Goal: Information Seeking & Learning: Learn about a topic

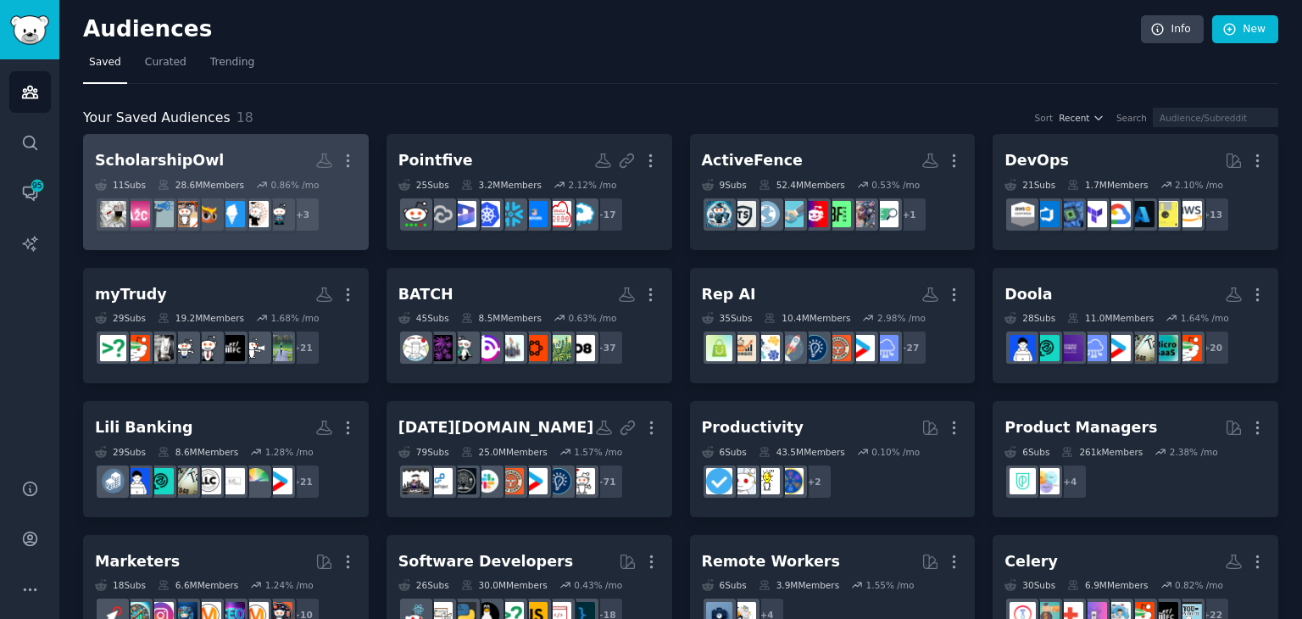
click at [231, 153] on h2 "ScholarshipOwl More" at bounding box center [226, 161] width 262 height 30
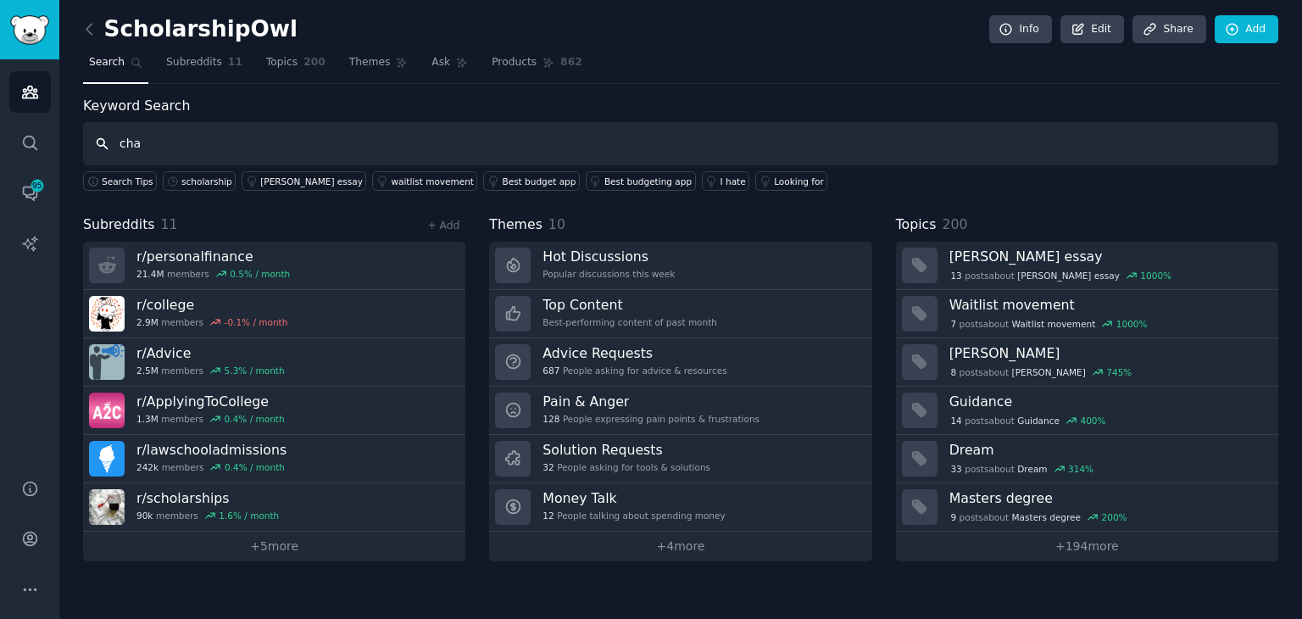
type input "chat"
type input "scholarship"
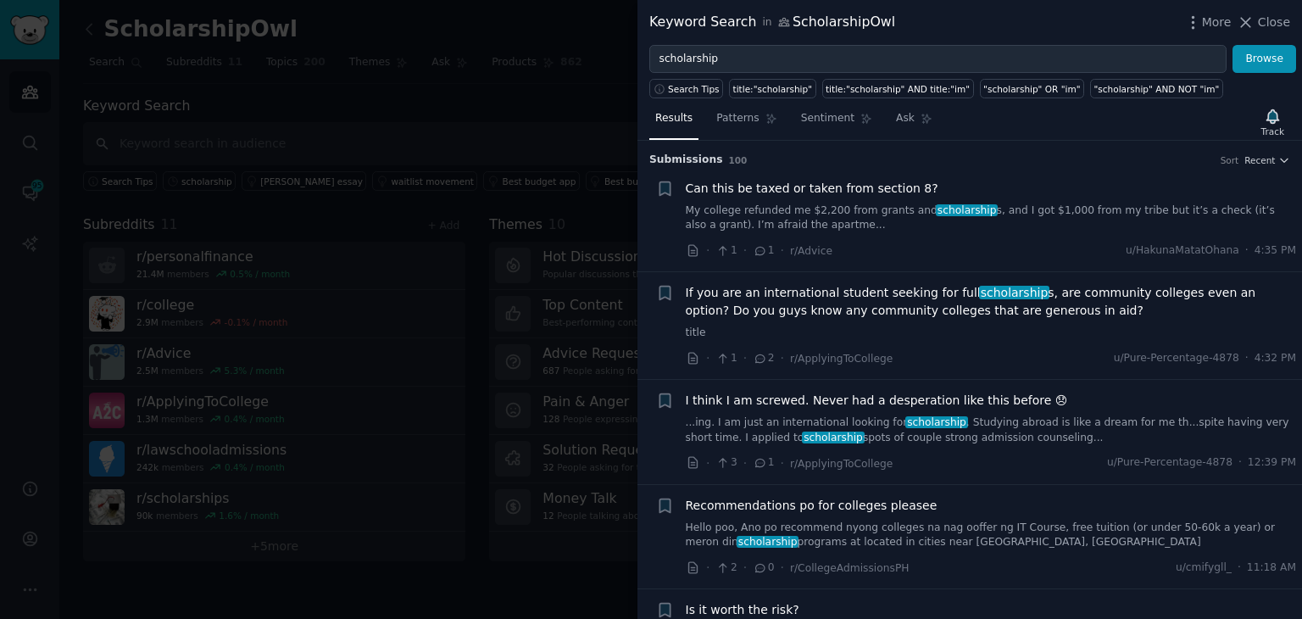
click at [997, 421] on link "...ing. I am just an international looking for scholarship . Studying abroad is…" at bounding box center [991, 430] width 611 height 30
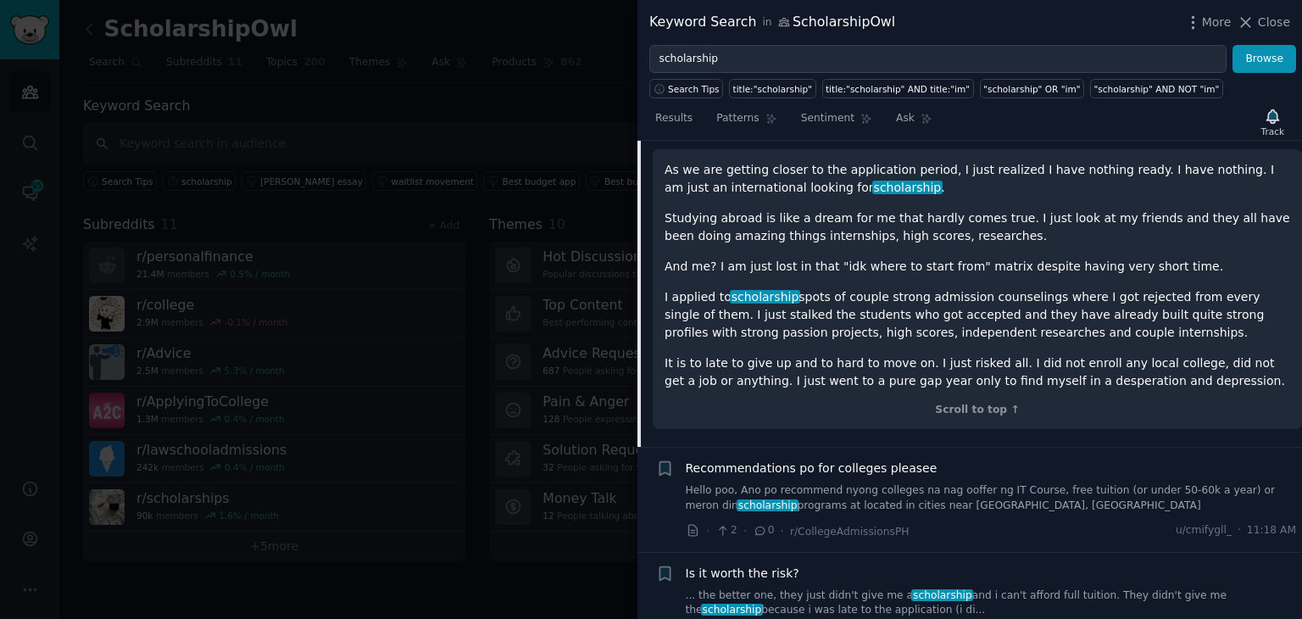
scroll to position [492, 0]
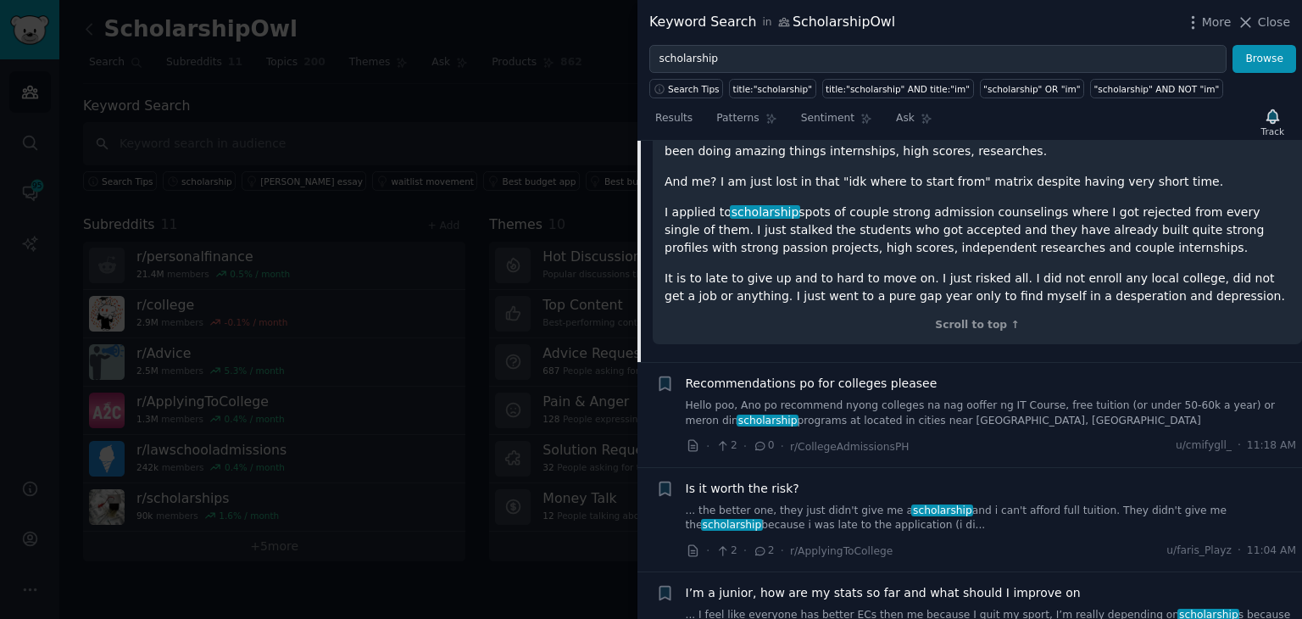
click at [995, 405] on link "Hello poo, Ano po recommend nyong colleges na nag ooffer ng IT Course, free tui…" at bounding box center [991, 413] width 611 height 30
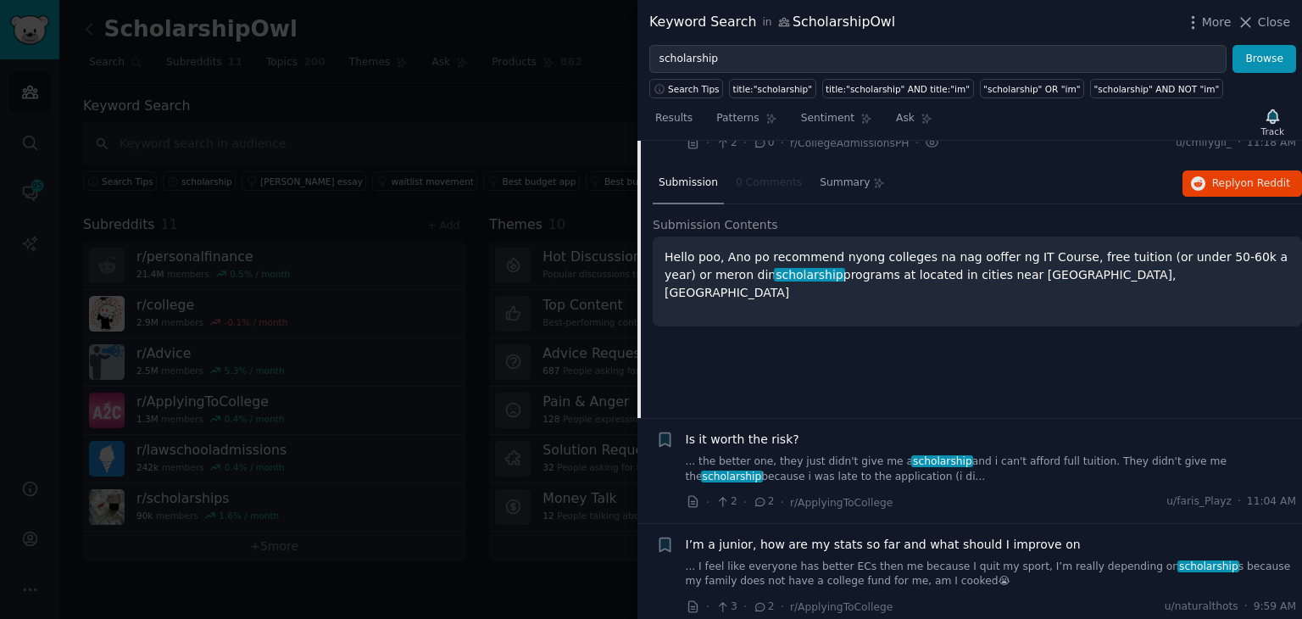
scroll to position [427, 0]
click at [982, 476] on link "... the better one, they just didn't give me a scholarship and i can't afford f…" at bounding box center [991, 467] width 611 height 30
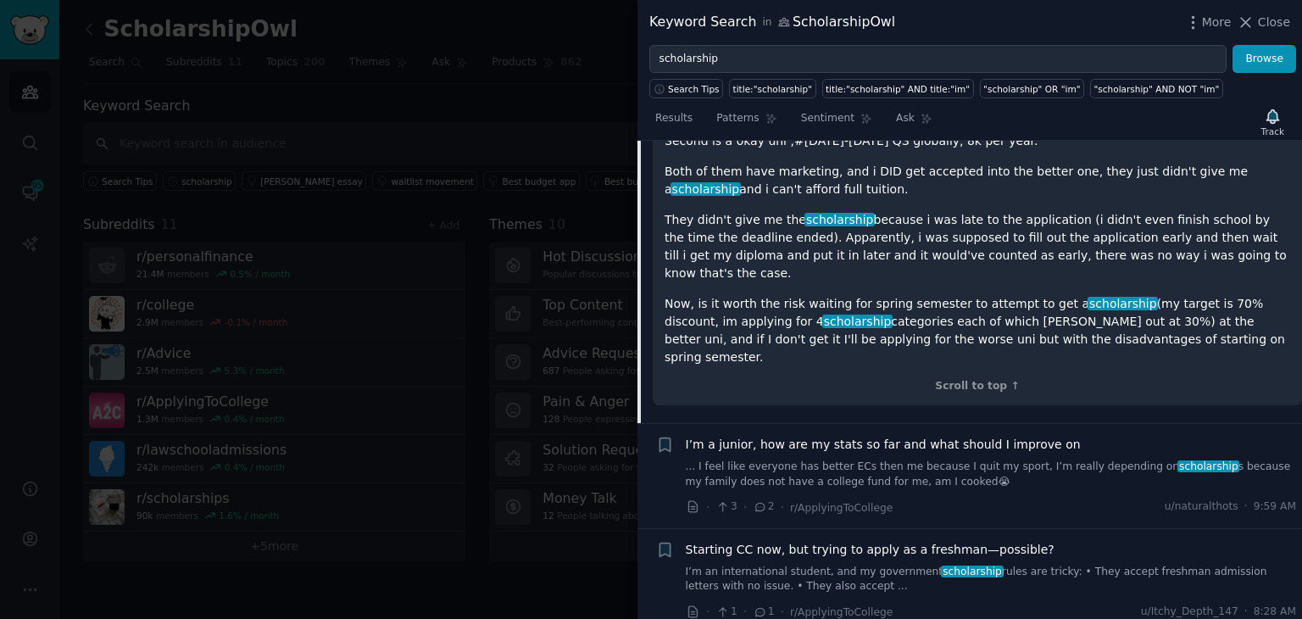
scroll to position [787, 0]
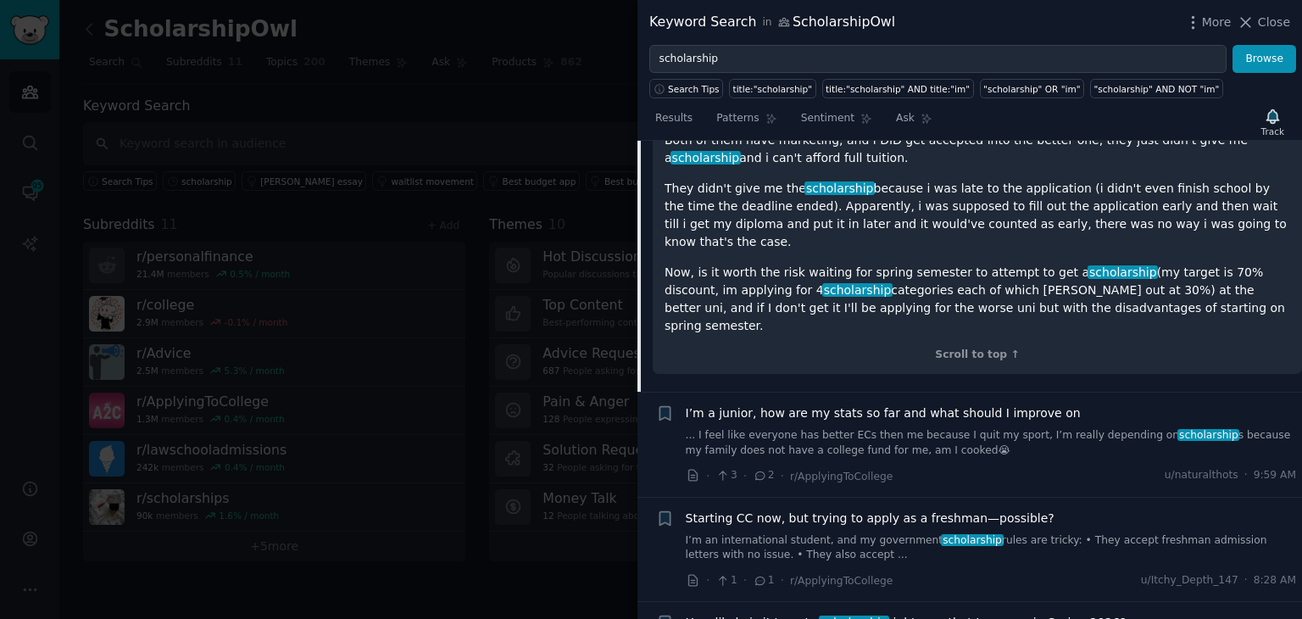
click at [982, 428] on link "... I feel like everyone has better ECs then me because I quit my sport, I’m re…" at bounding box center [991, 443] width 611 height 30
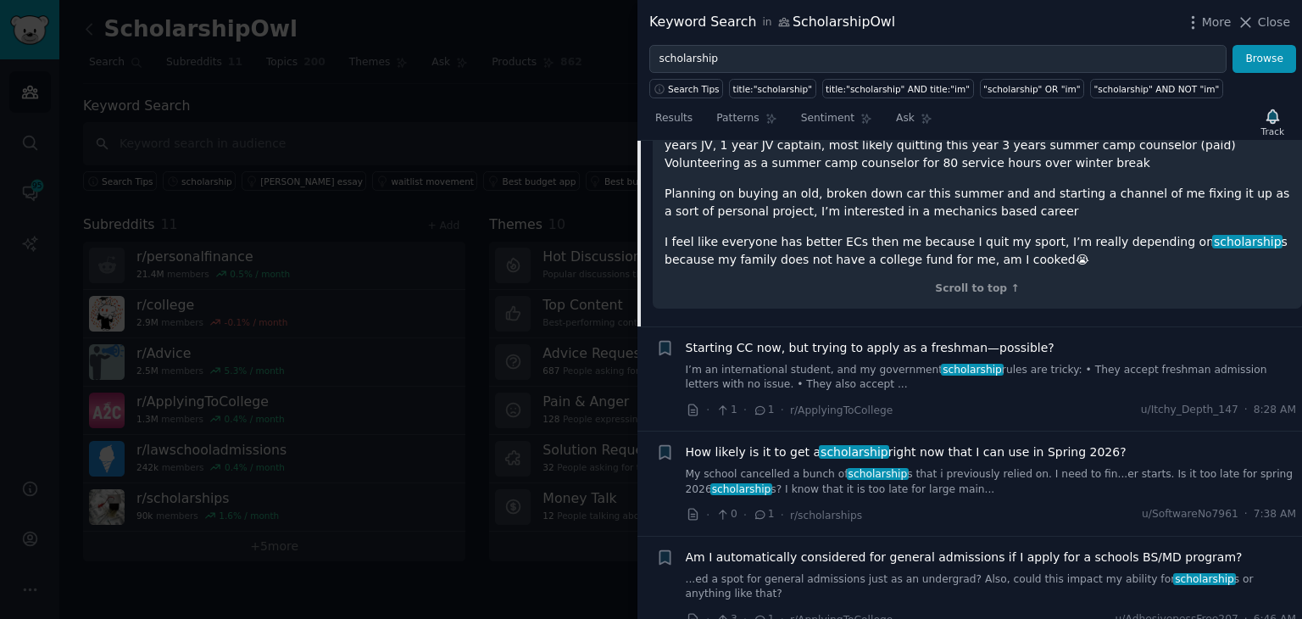
scroll to position [976, 0]
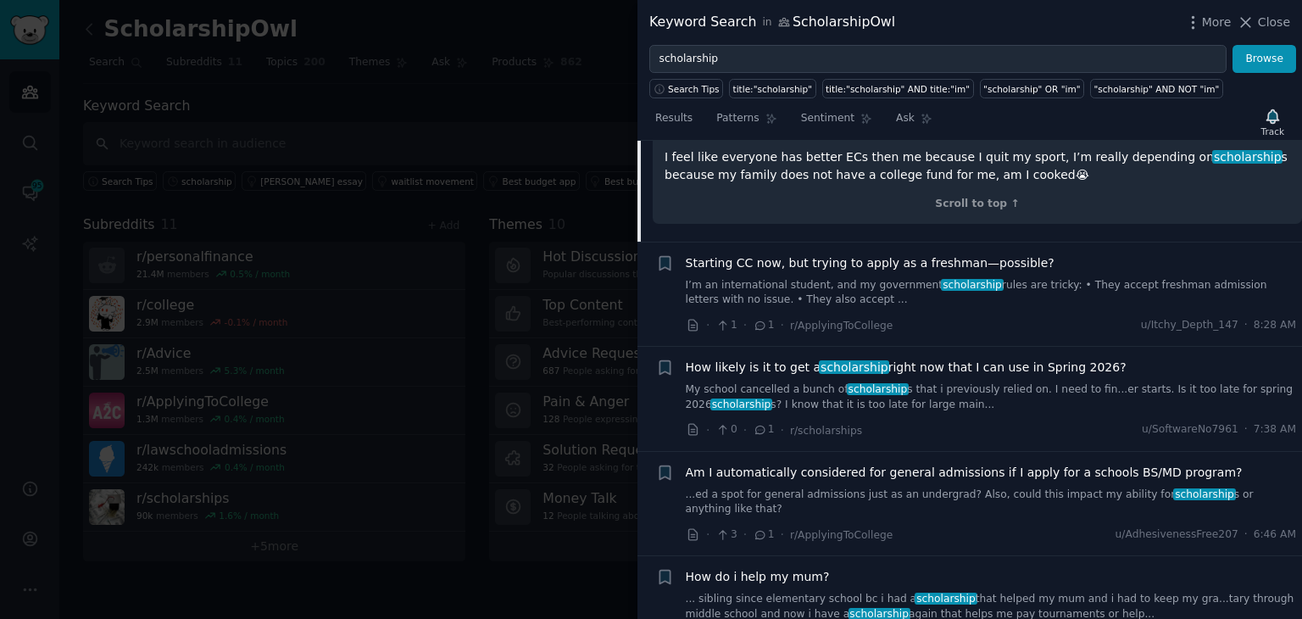
click at [965, 382] on link "My school cancelled a bunch of scholarship s that i previously relied on. I nee…" at bounding box center [991, 397] width 611 height 30
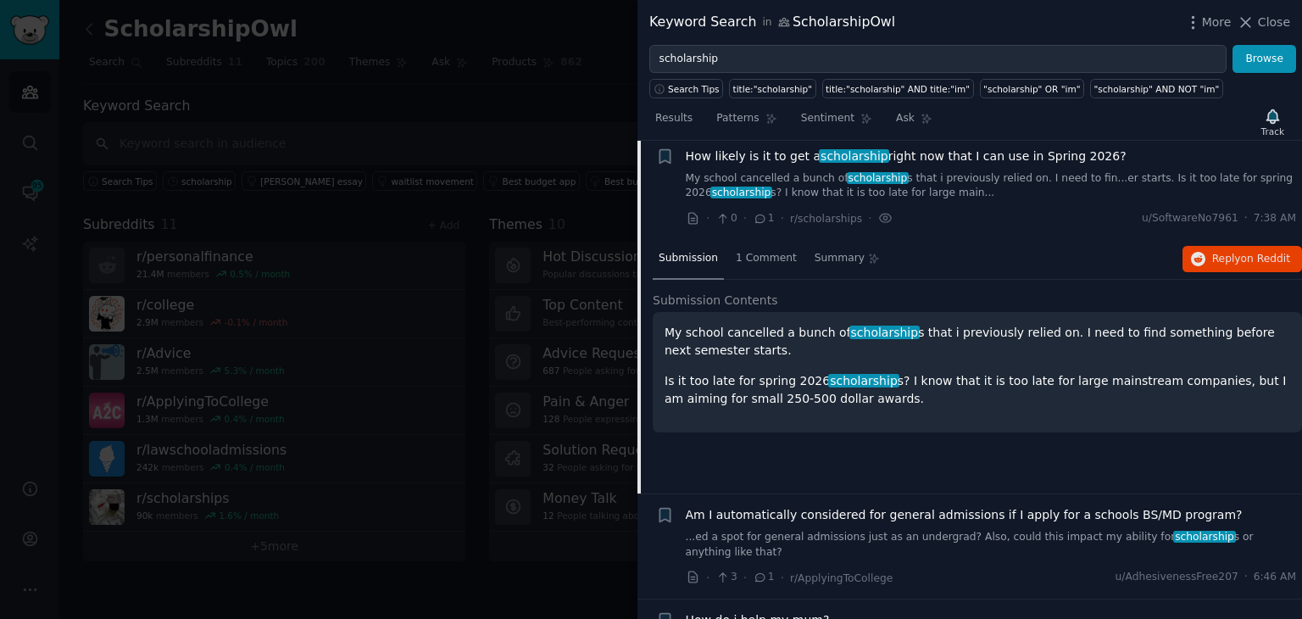
scroll to position [761, 0]
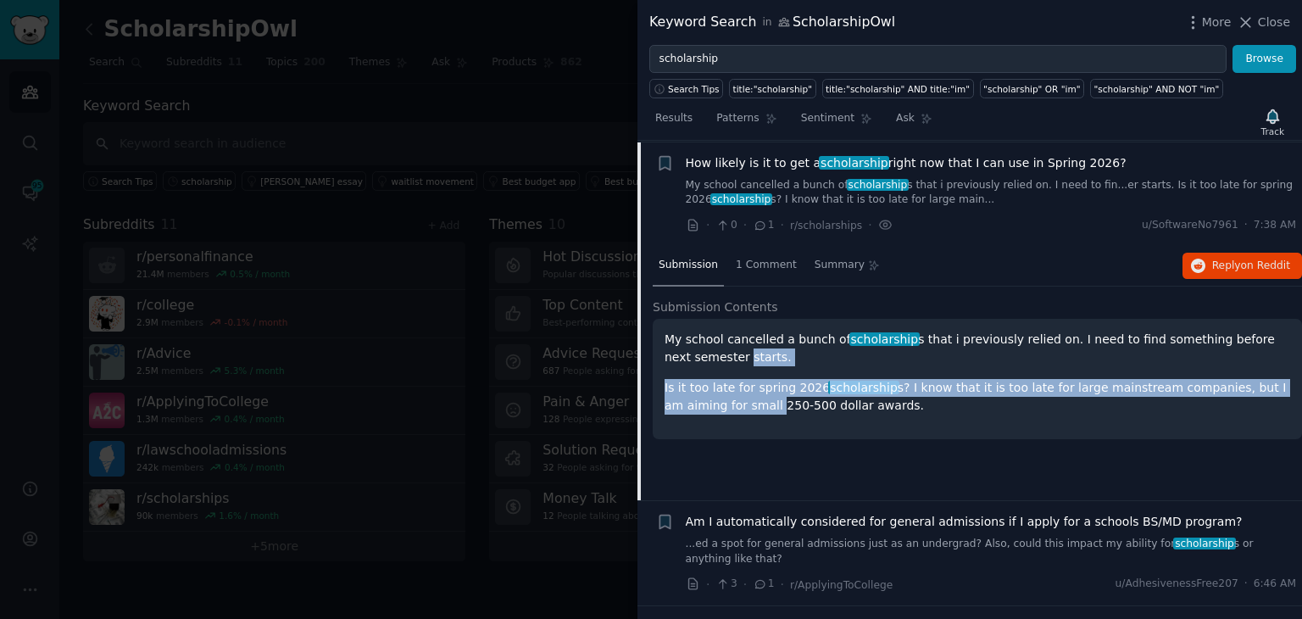
drag, startPoint x: 714, startPoint y: 395, endPoint x: 693, endPoint y: 350, distance: 49.3
click at [656, 346] on div "My school cancelled a bunch of scholarship s that i previously relied on. I nee…" at bounding box center [977, 379] width 649 height 120
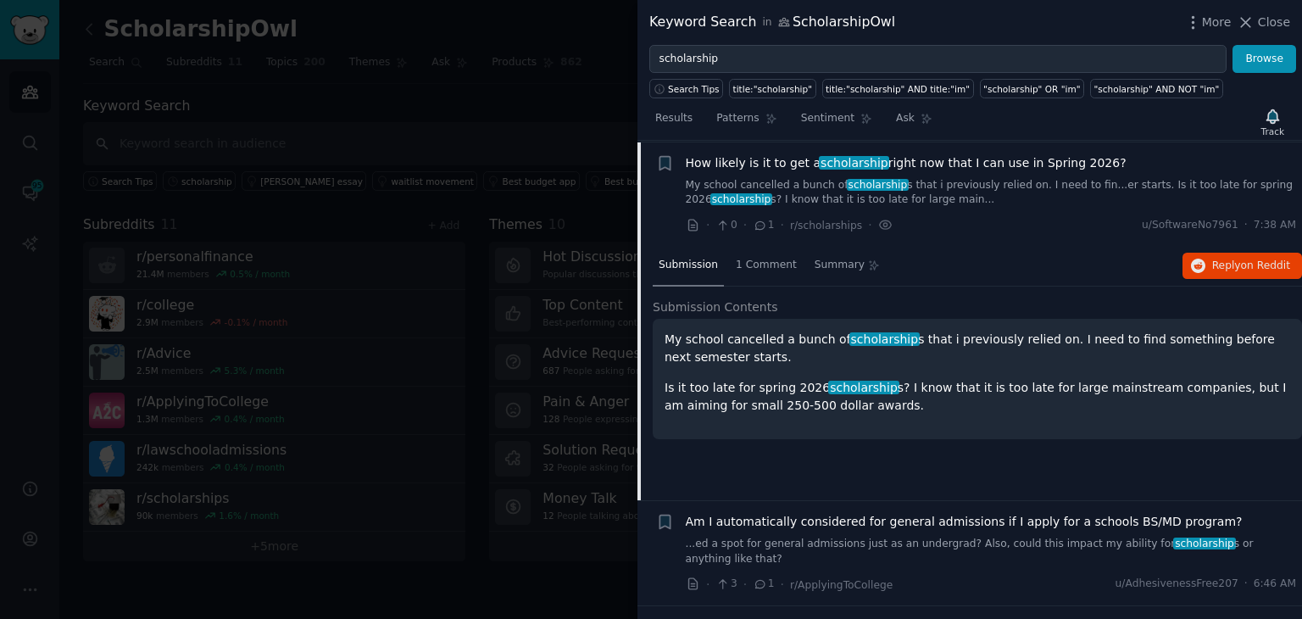
click at [862, 411] on p "Is it too late for spring 2026 scholarship s? I know that it is too late for la…" at bounding box center [978, 397] width 626 height 36
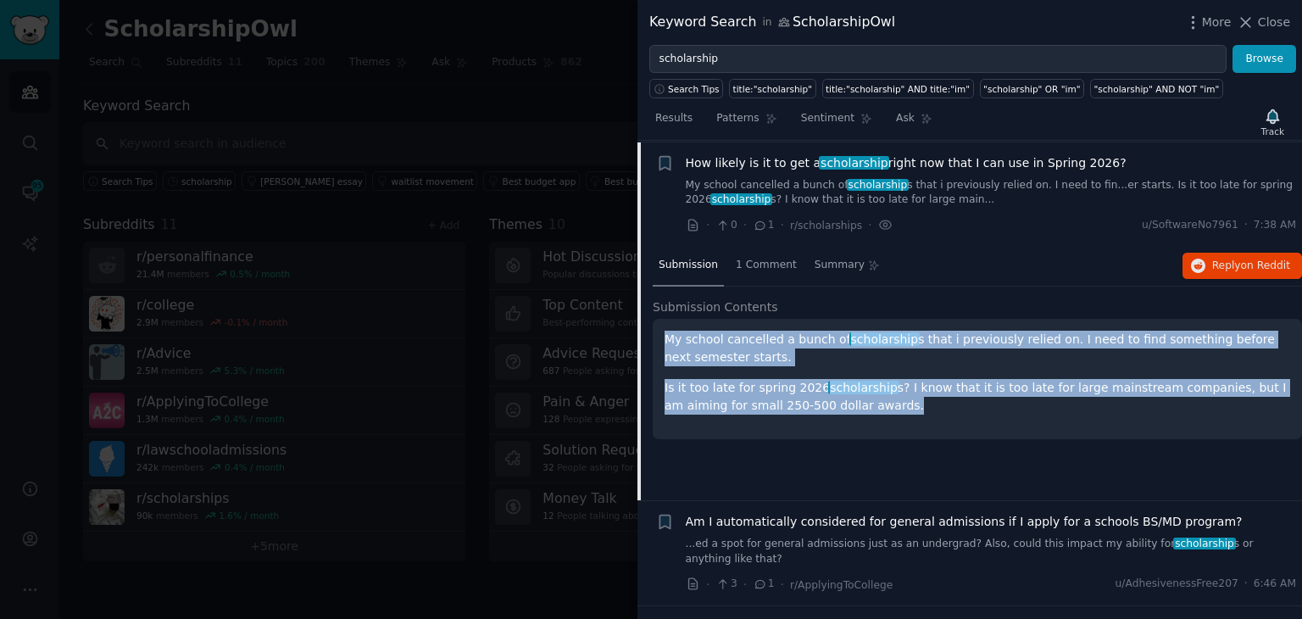
drag, startPoint x: 885, startPoint y: 419, endPoint x: 662, endPoint y: 336, distance: 237.9
click at [666, 337] on div "My school cancelled a bunch of scholarship s that i previously relied on. I nee…" at bounding box center [977, 379] width 649 height 120
copy div "My school cancelled a bunch of scholarship s that i previously relied on. I nee…"
click at [1241, 262] on span "on Reddit" at bounding box center [1265, 265] width 49 height 12
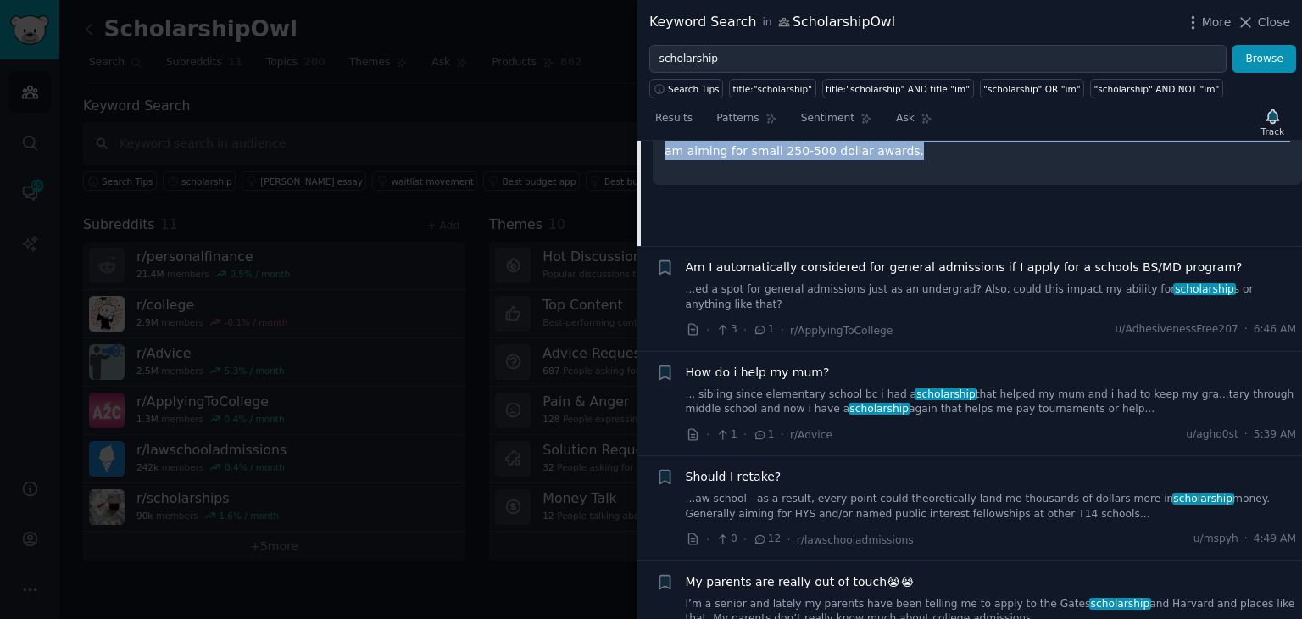
scroll to position [1185, 0]
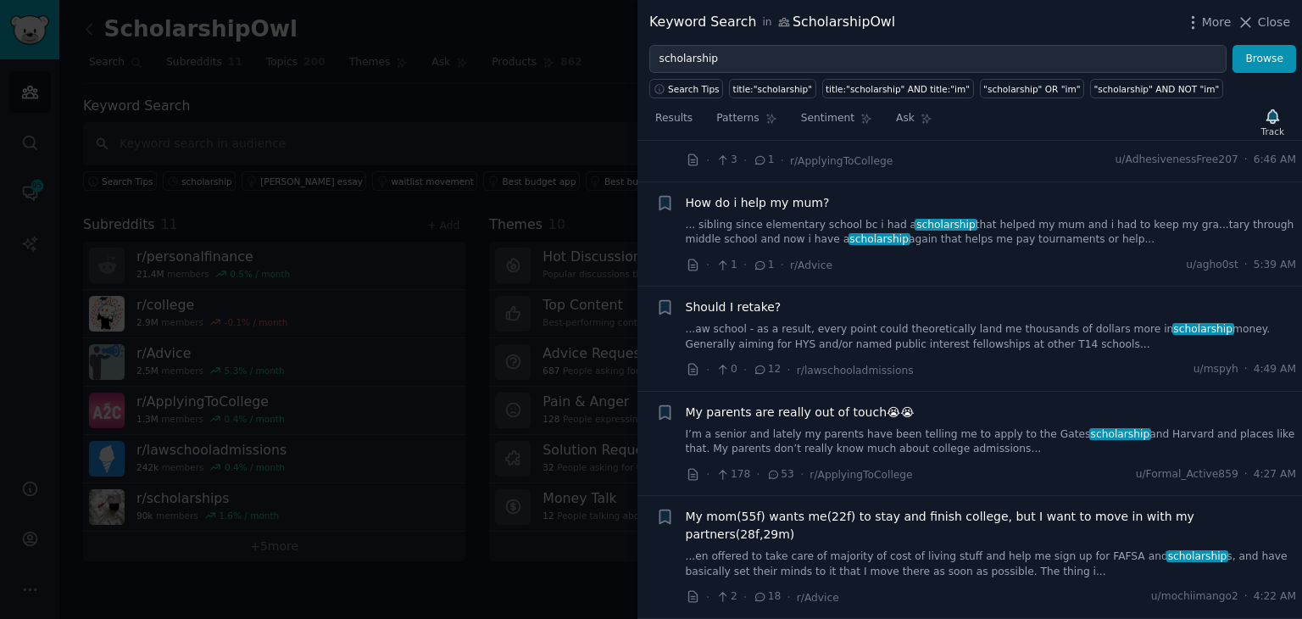
click at [993, 427] on link "I’m a senior and lately my parents have been telling me to apply to the Gates s…" at bounding box center [991, 442] width 611 height 30
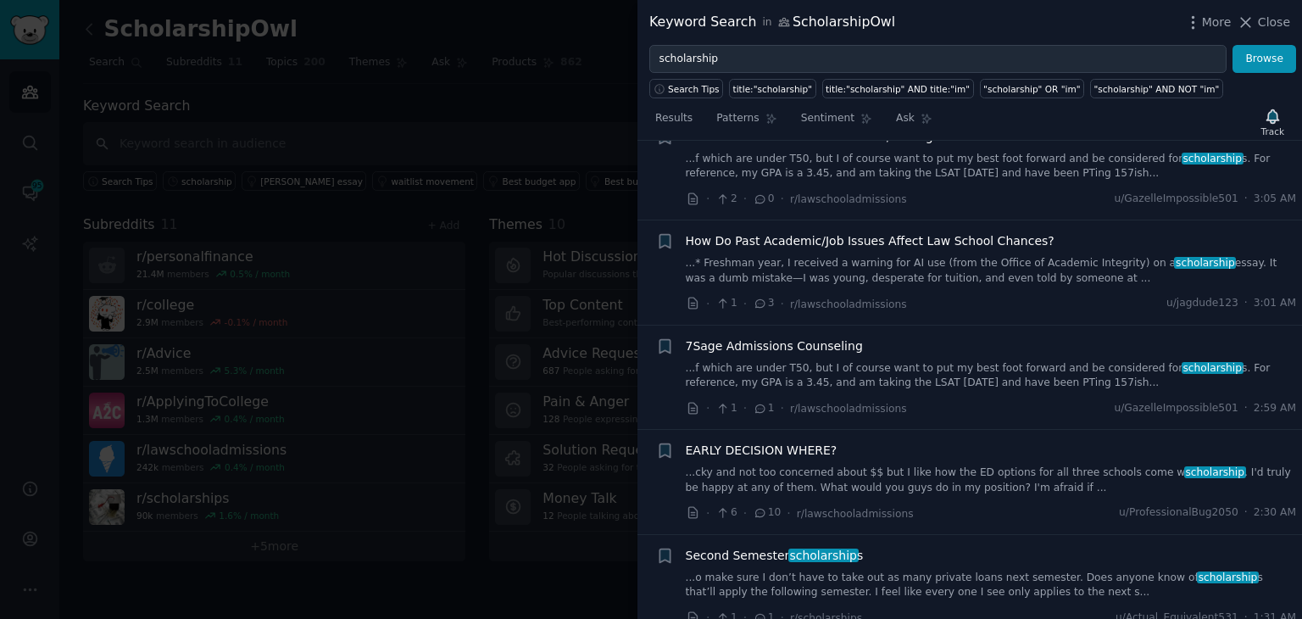
scroll to position [2266, 0]
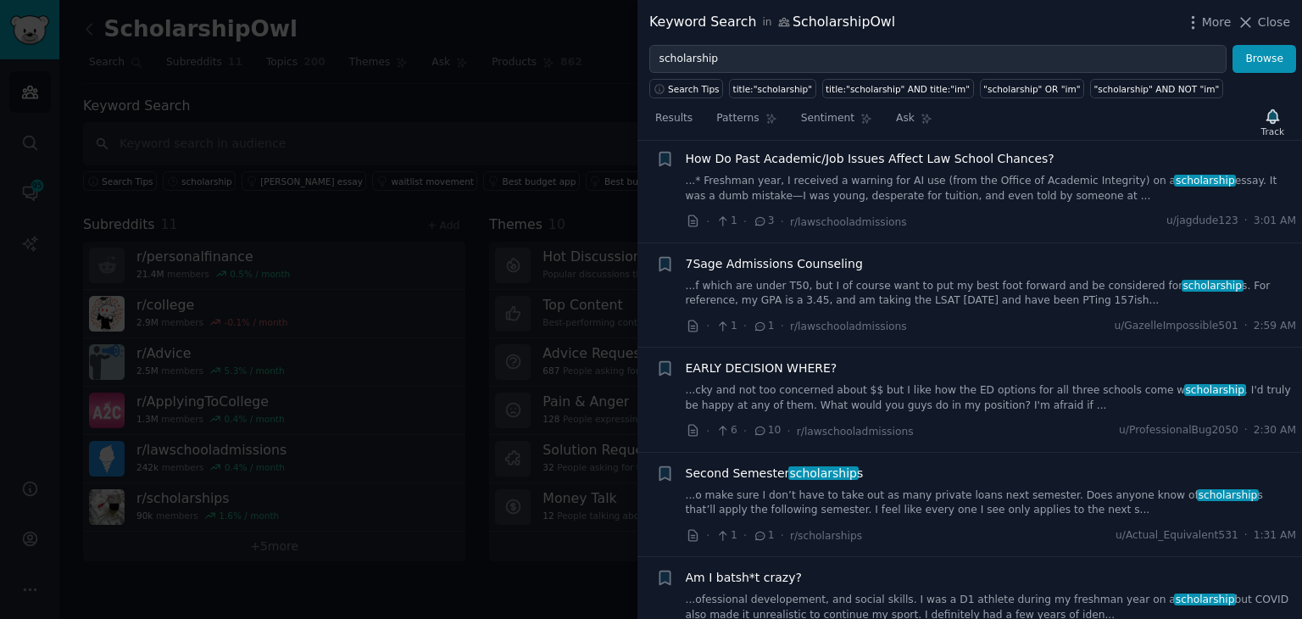
click at [934, 488] on link "...o make sure I don’t have to take out as many private loans next semester. Do…" at bounding box center [991, 503] width 611 height 30
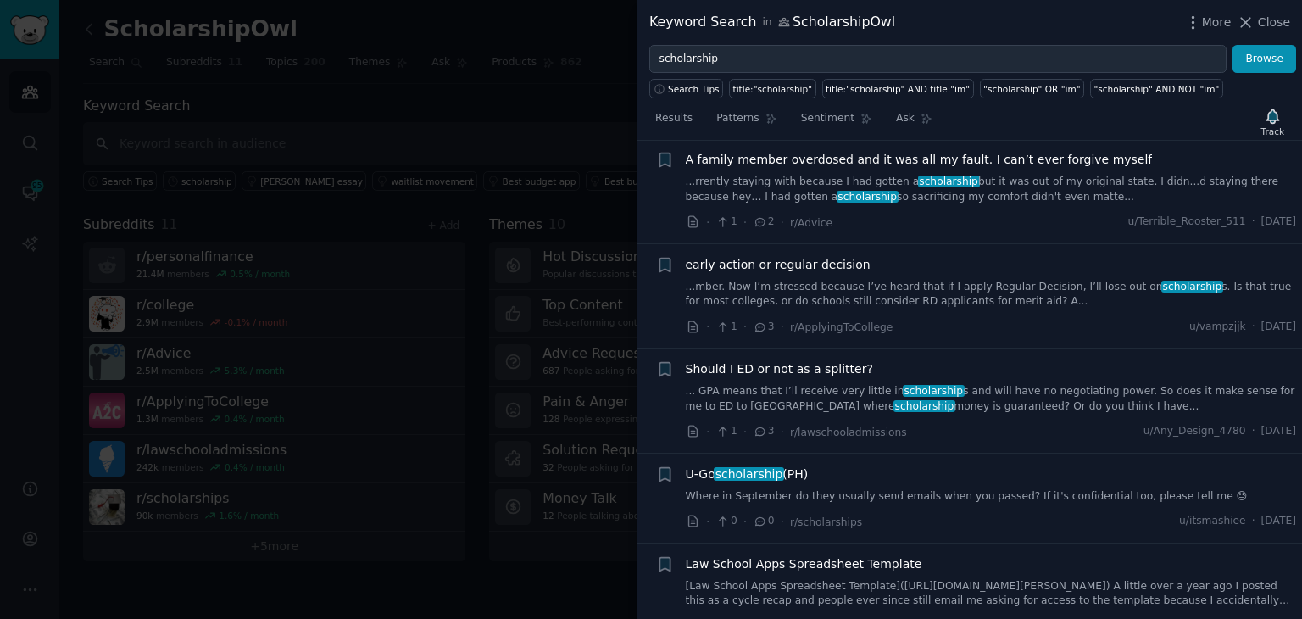
scroll to position [2658, 0]
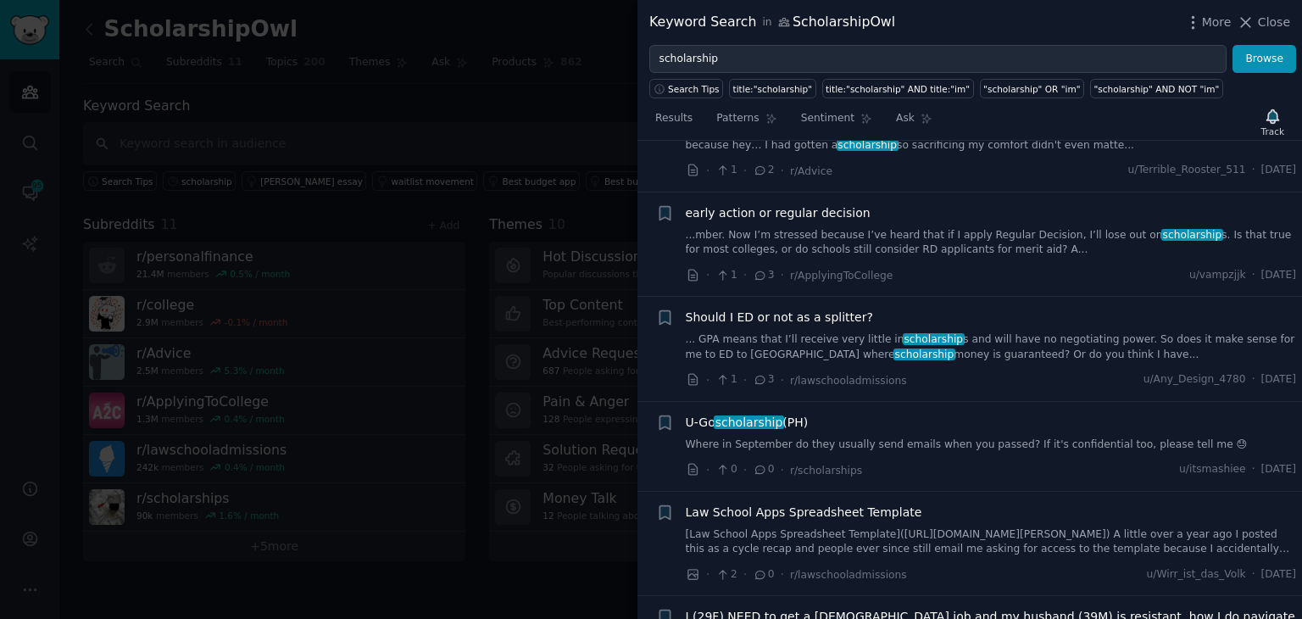
click at [952, 437] on link "Where in September do they usually send emails when you passed? If it's confide…" at bounding box center [991, 444] width 611 height 15
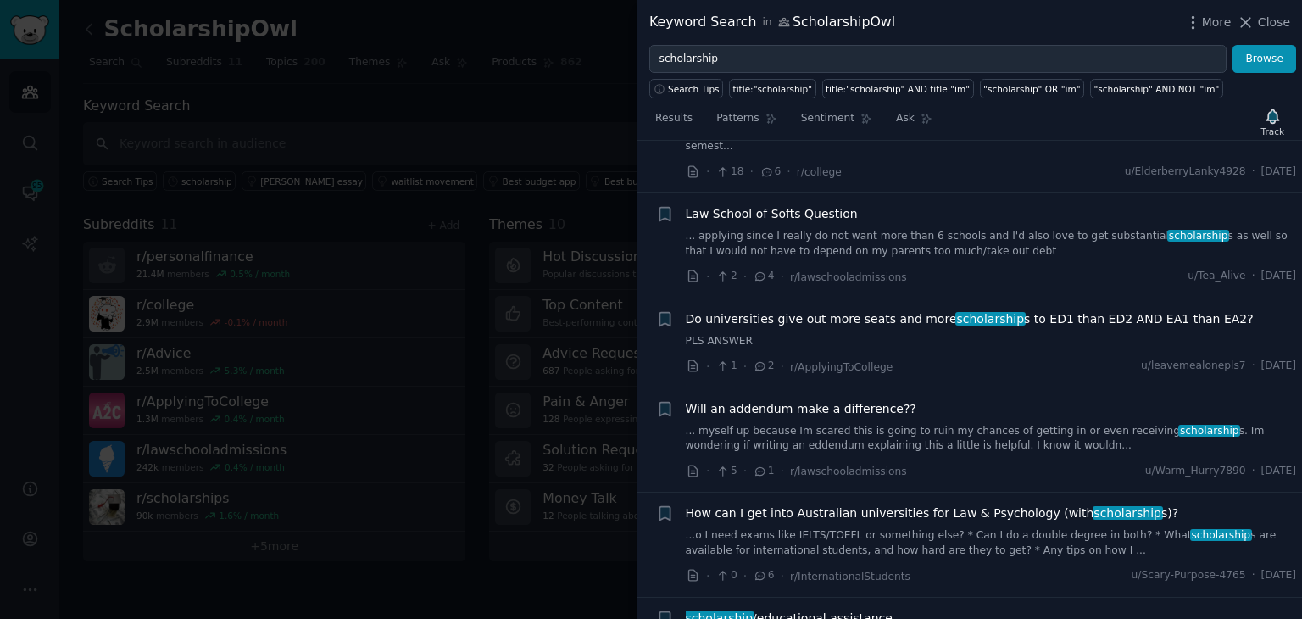
scroll to position [3390, 0]
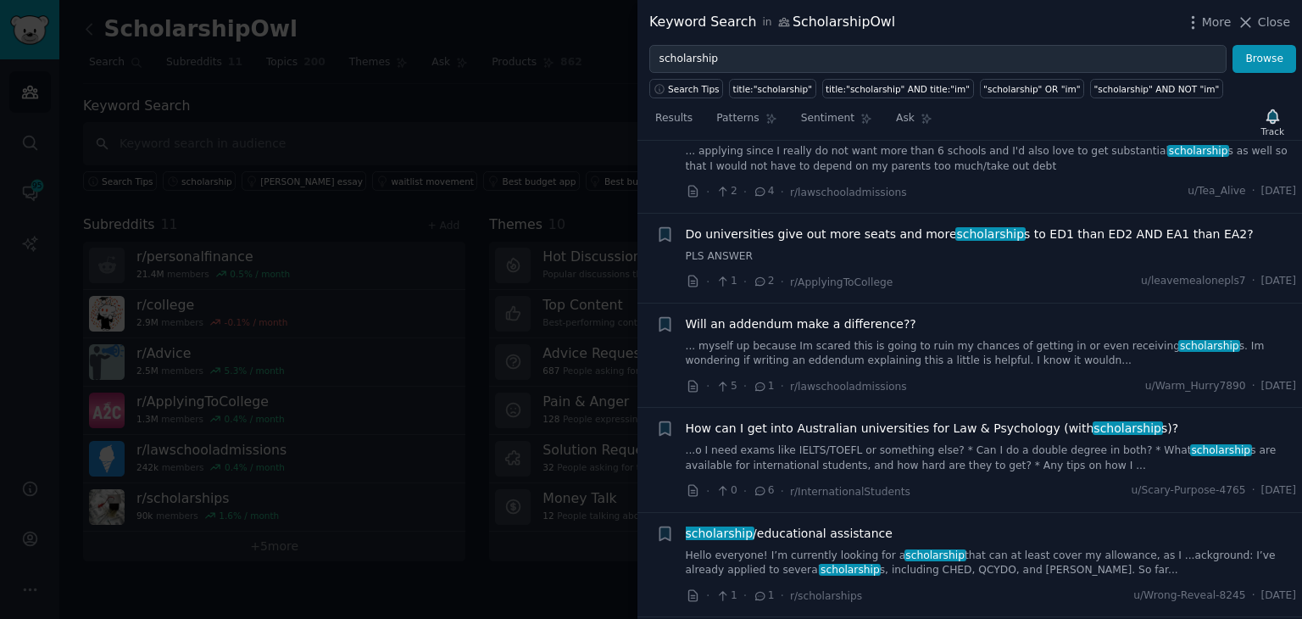
click at [945, 548] on link "Hello everyone! I’m currently looking for a scholarship that can at least cover…" at bounding box center [991, 563] width 611 height 30
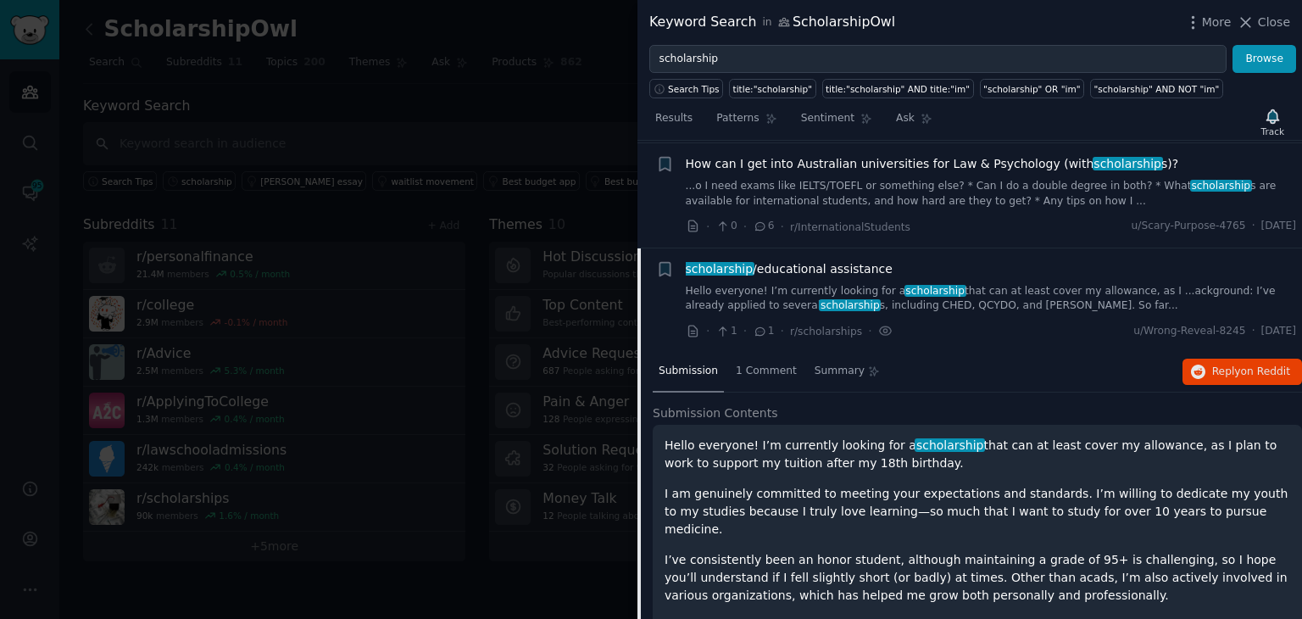
scroll to position [3437, 0]
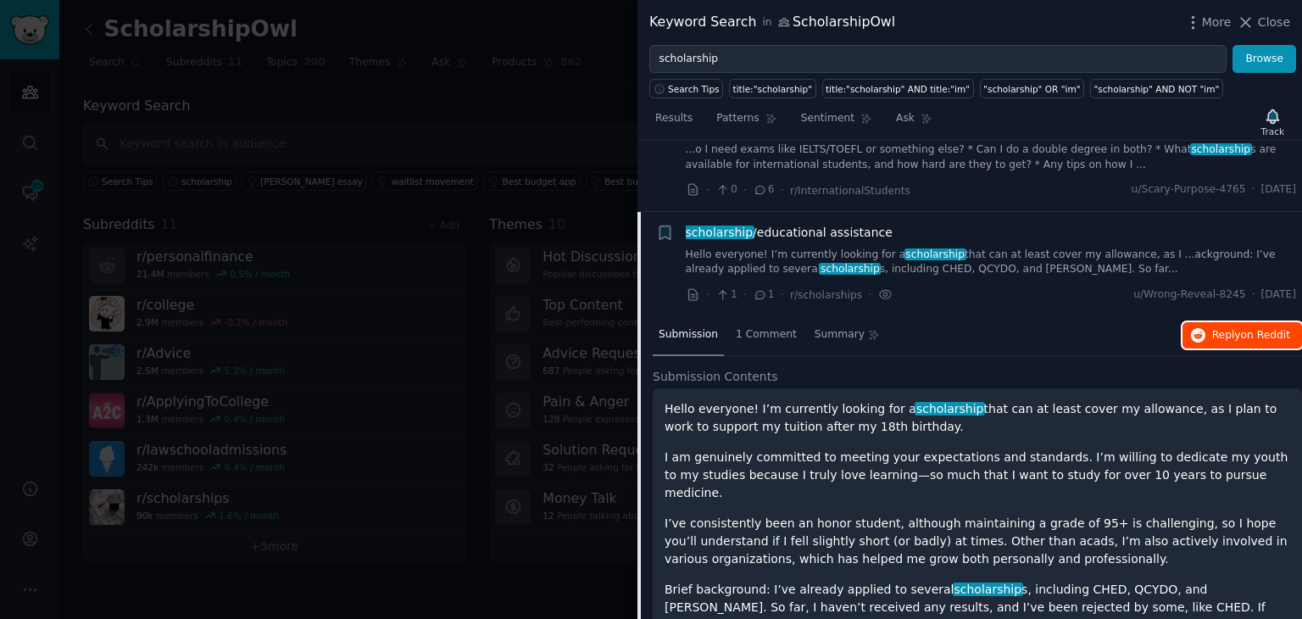
click at [1244, 322] on button "Reply on Reddit" at bounding box center [1242, 335] width 120 height 27
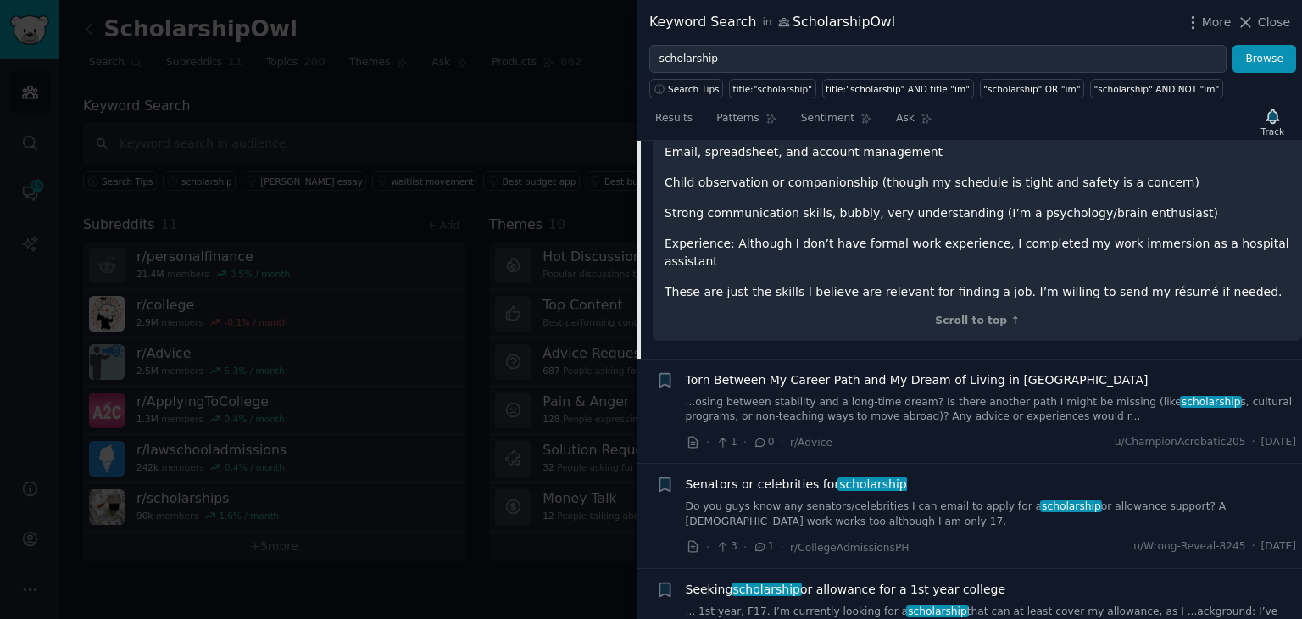
scroll to position [4115, 0]
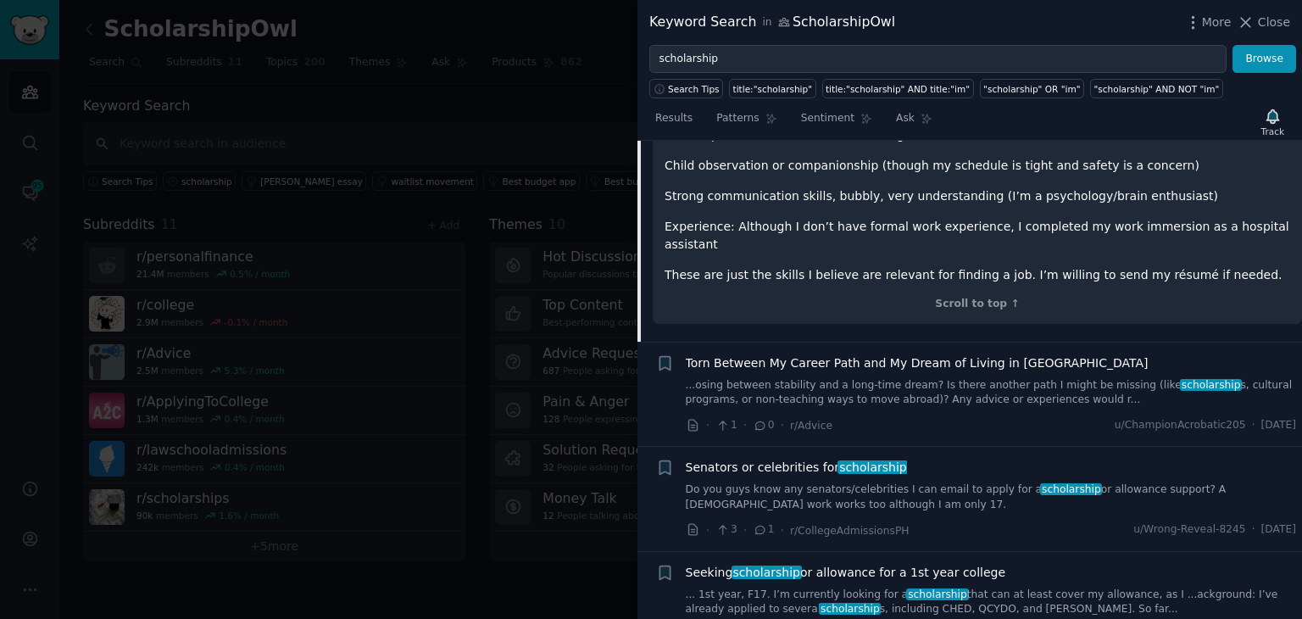
click at [1000, 587] on link "... 1st year, F17. I’m currently looking for a scholarship that can at least co…" at bounding box center [991, 602] width 611 height 30
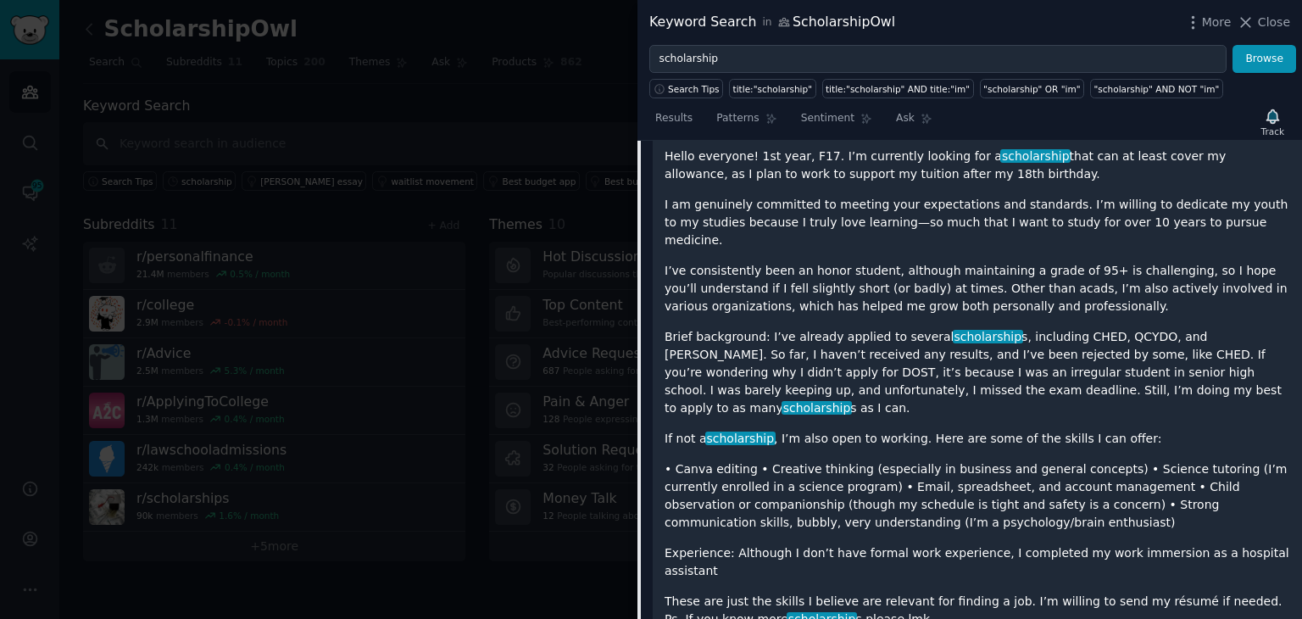
scroll to position [4089, 0]
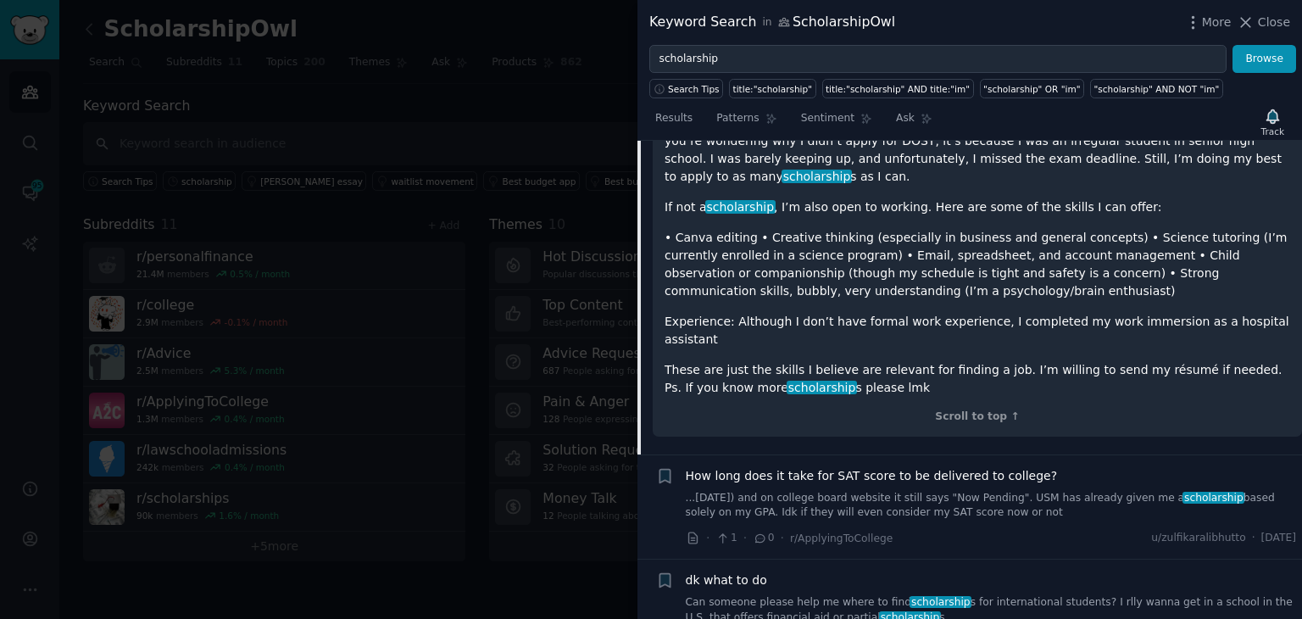
scroll to position [4363, 0]
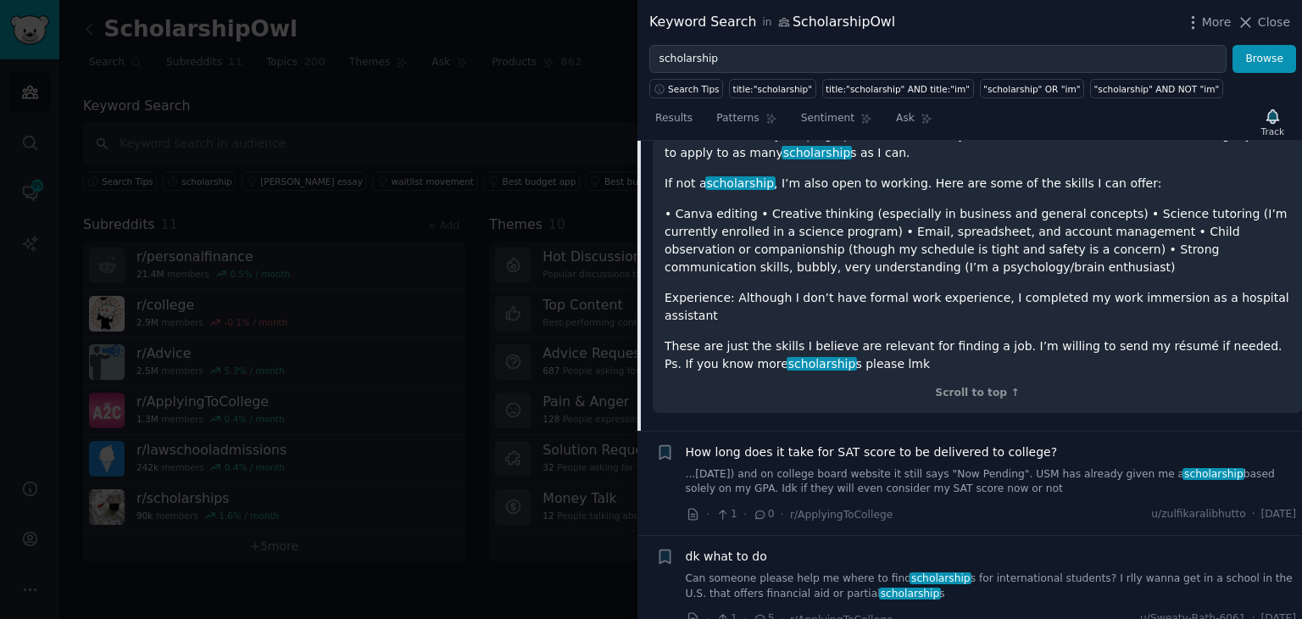
click at [956, 610] on div "· 1 · 5 · r/ApplyingToCollege u/Sweaty-Bath-6061 · [DATE]" at bounding box center [991, 619] width 611 height 18
click at [843, 571] on link "Can someone please help me where to find scholarship s for international studen…" at bounding box center [991, 586] width 611 height 30
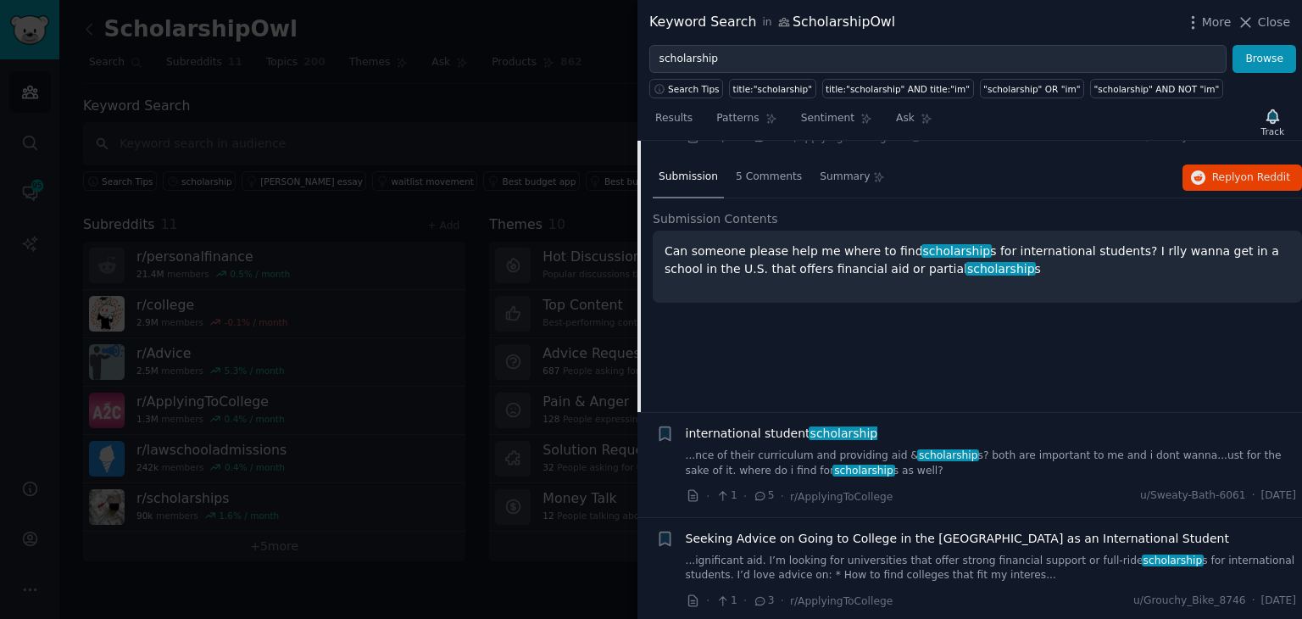
scroll to position [4233, 0]
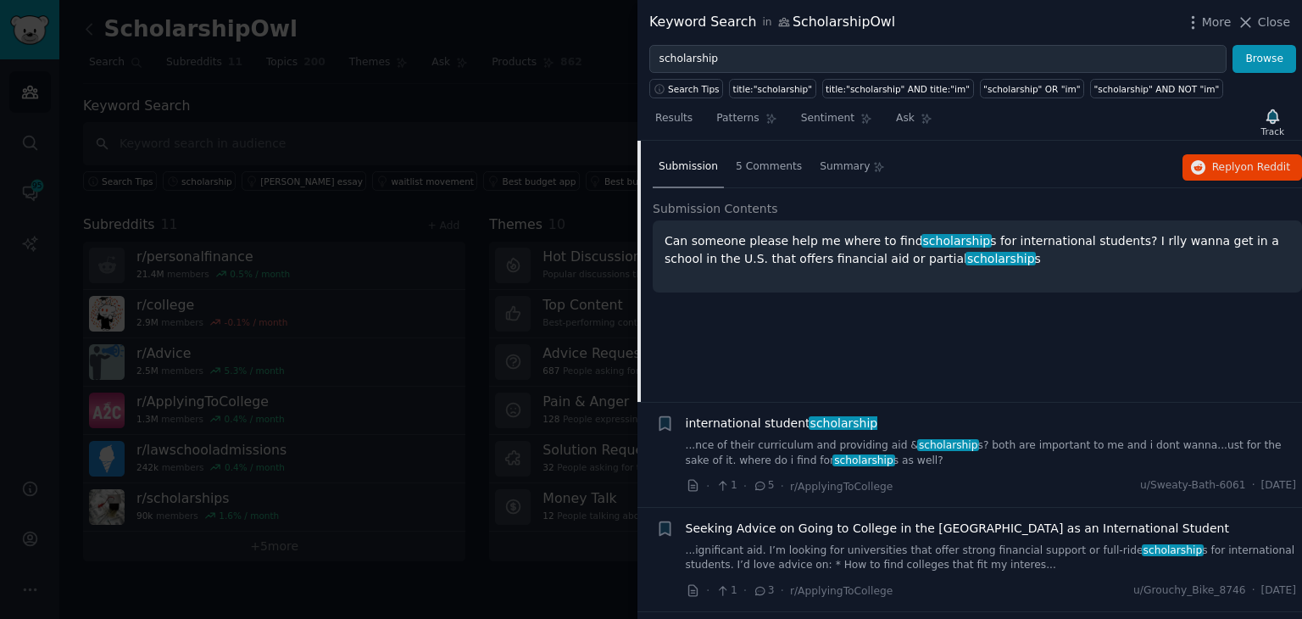
click at [974, 438] on link "...nce of their curriculum and providing aid & scholarship s? both are importan…" at bounding box center [991, 453] width 611 height 30
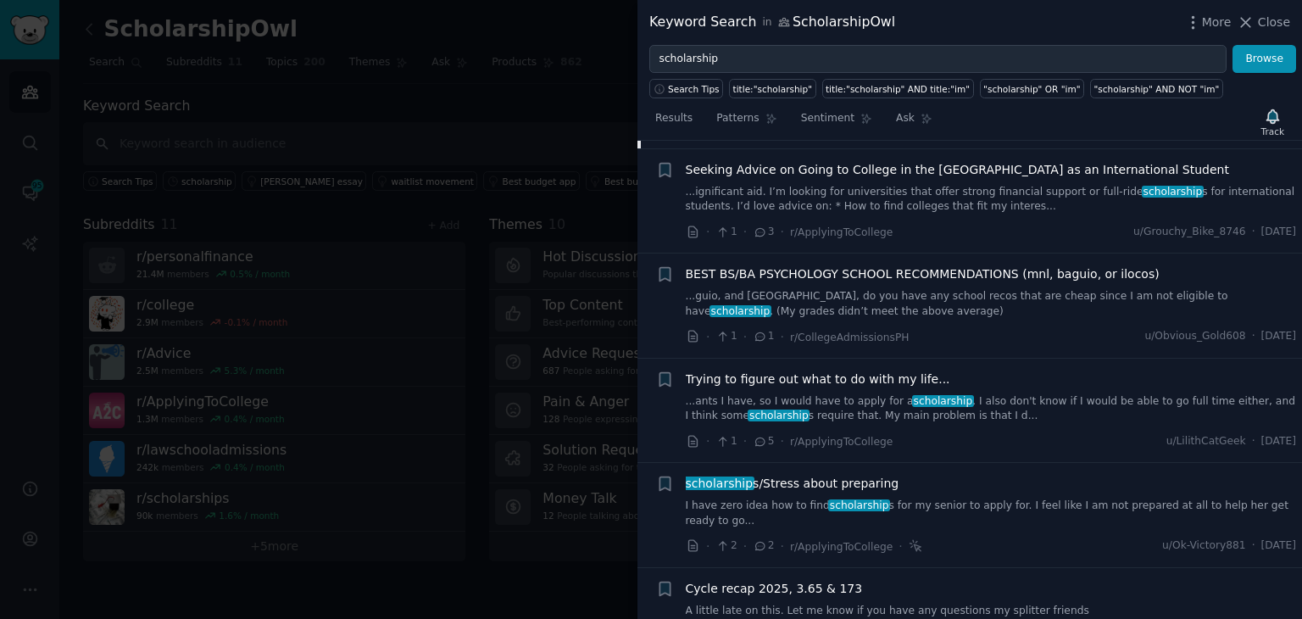
scroll to position [4592, 0]
click at [930, 474] on div "scholarship s/Stress about preparing I have zero idea how to find scholarship s…" at bounding box center [991, 514] width 611 height 81
click at [929, 498] on link "I have zero idea how to find scholarship s for my senior to apply for. I feel l…" at bounding box center [991, 513] width 611 height 30
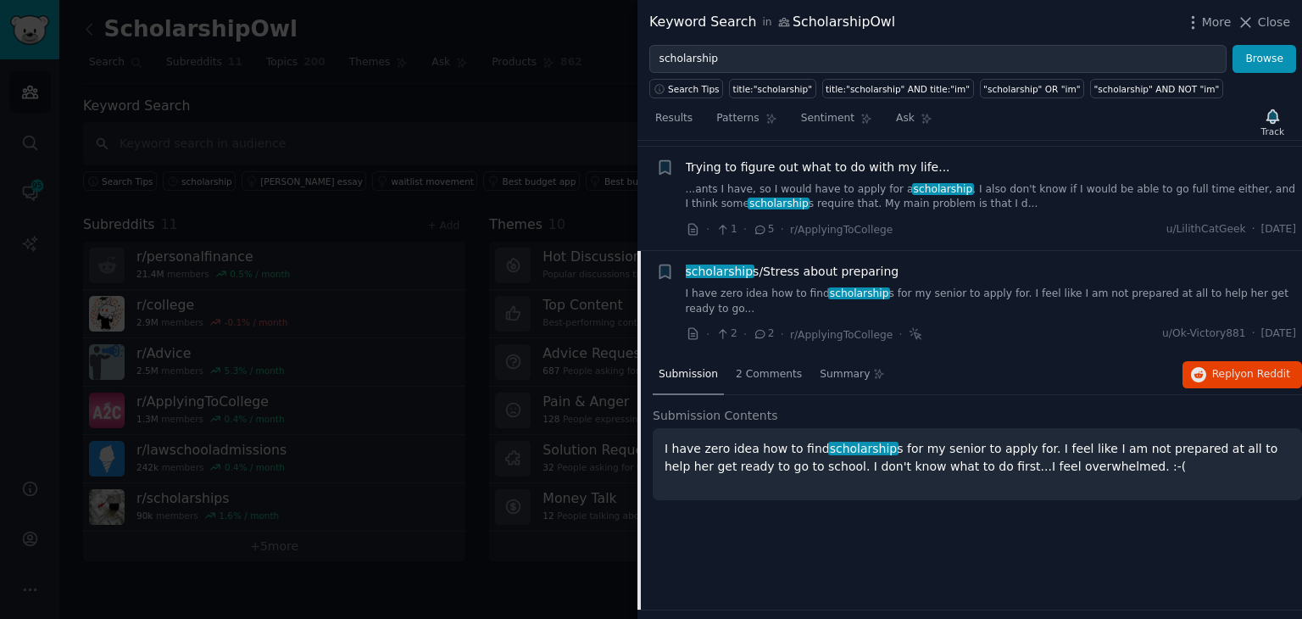
scroll to position [4586, 0]
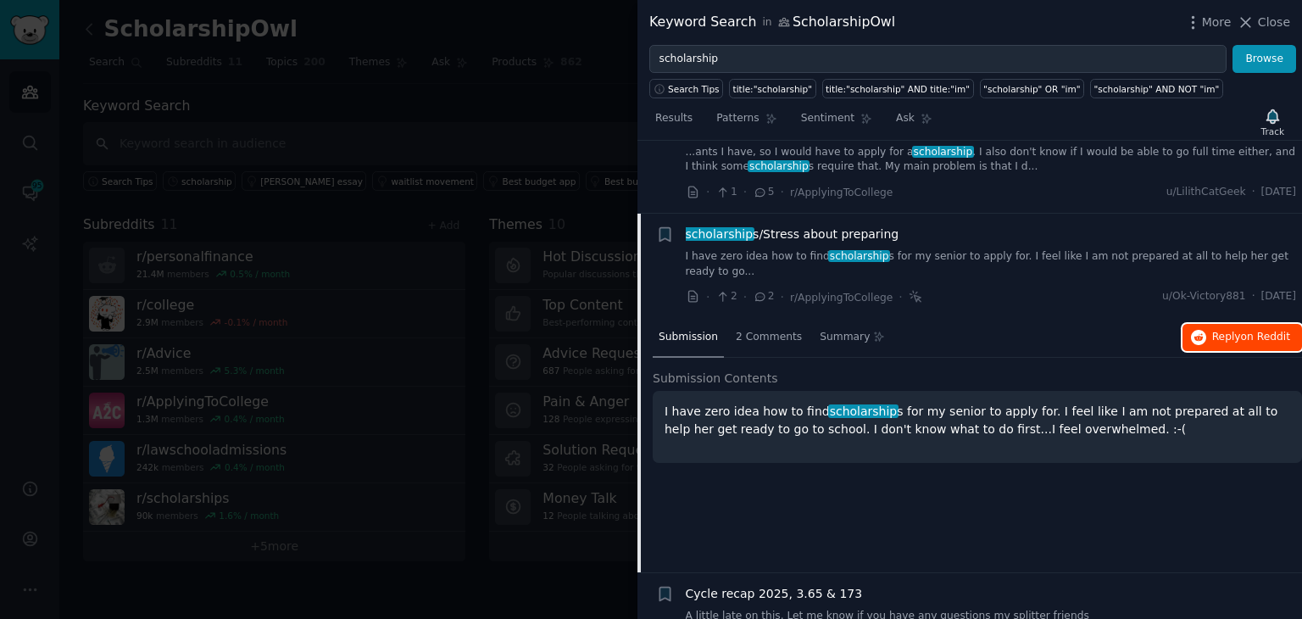
click at [1237, 330] on span "Reply on Reddit" at bounding box center [1251, 337] width 78 height 15
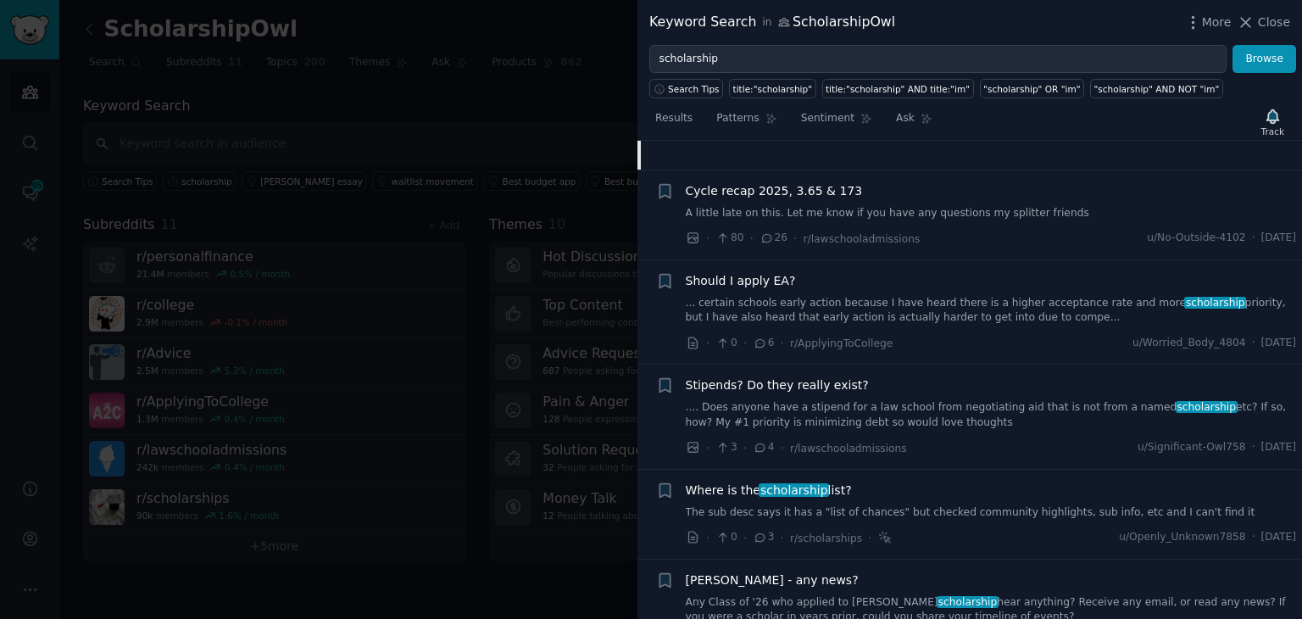
scroll to position [5095, 0]
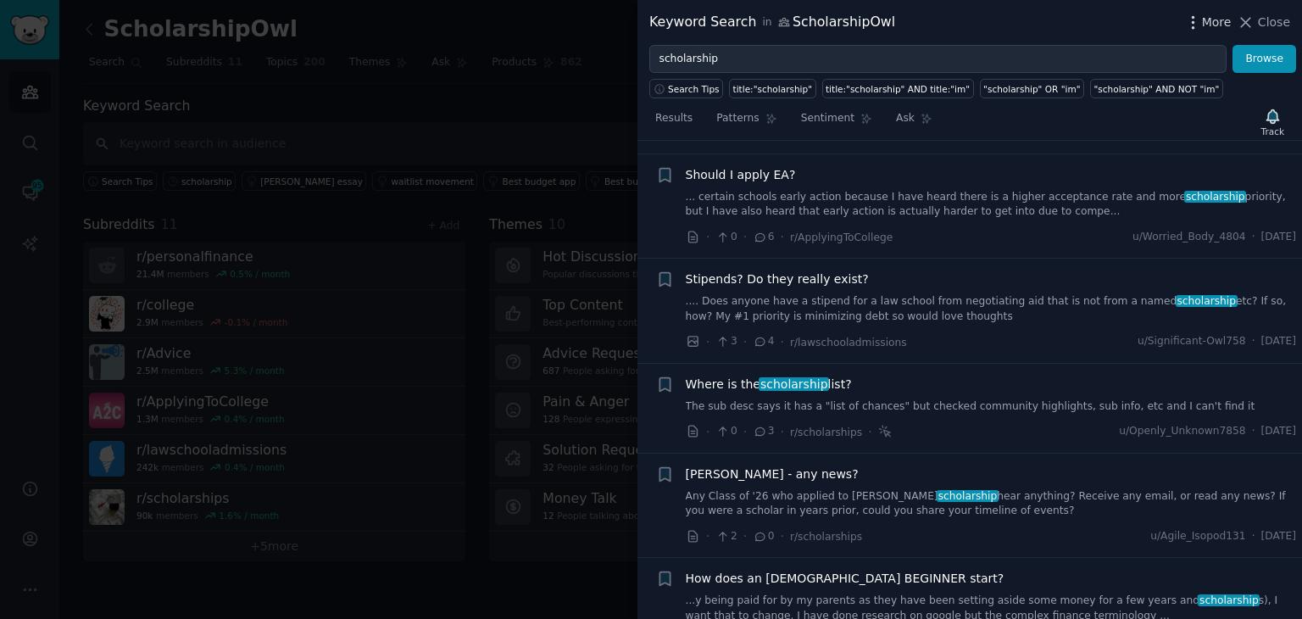
click at [1209, 27] on span "More" at bounding box center [1217, 23] width 30 height 18
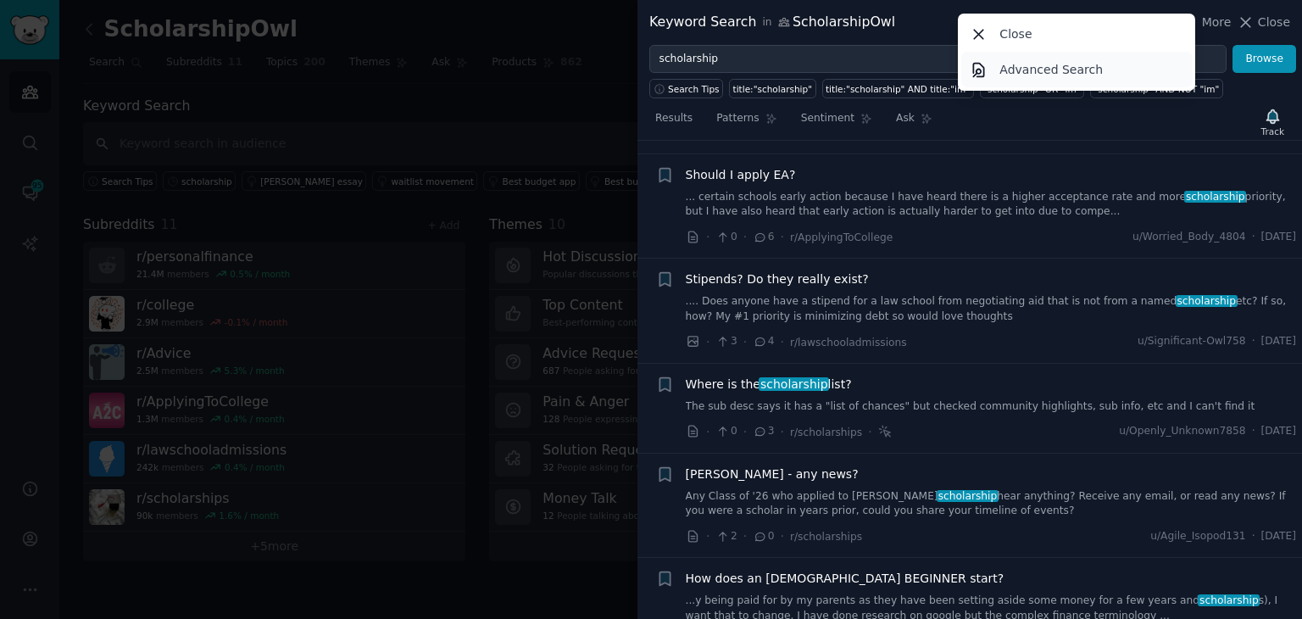
click at [1086, 79] on link "Advanced Search" at bounding box center [1076, 70] width 231 height 36
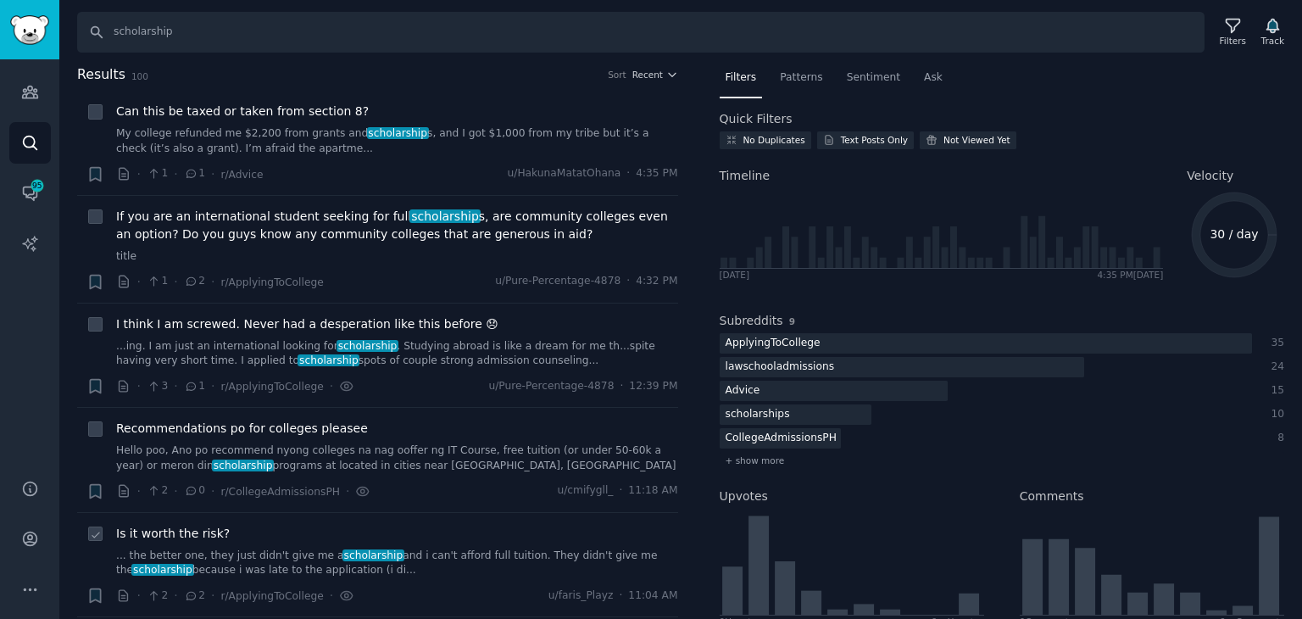
click at [446, 559] on link "... the better one, they just didn't give me a scholarship and i can't afford f…" at bounding box center [397, 563] width 562 height 30
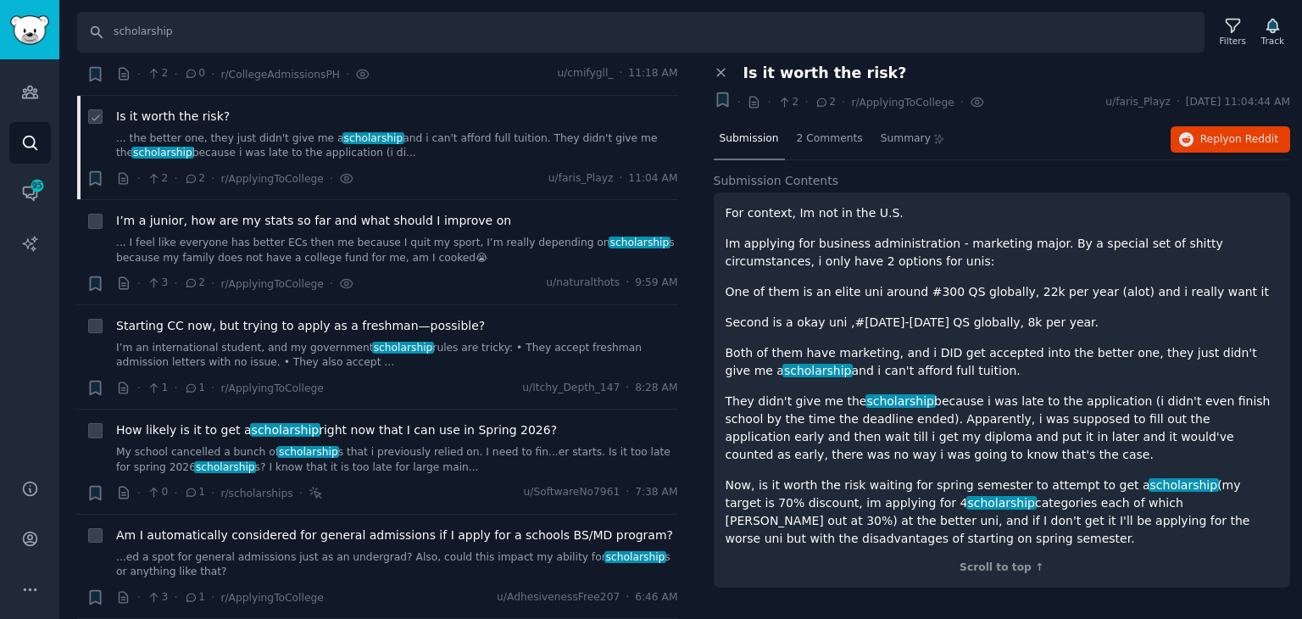
scroll to position [424, 0]
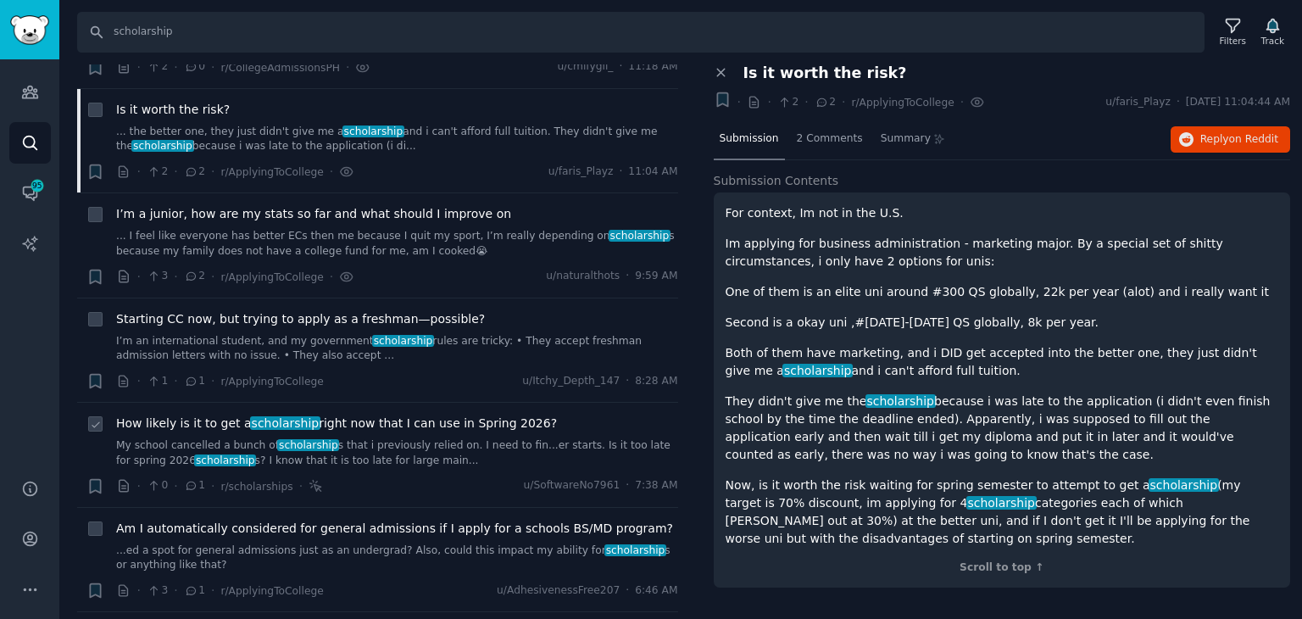
click at [414, 438] on link "My school cancelled a bunch of scholarship s that i previously relied on. I nee…" at bounding box center [397, 453] width 562 height 30
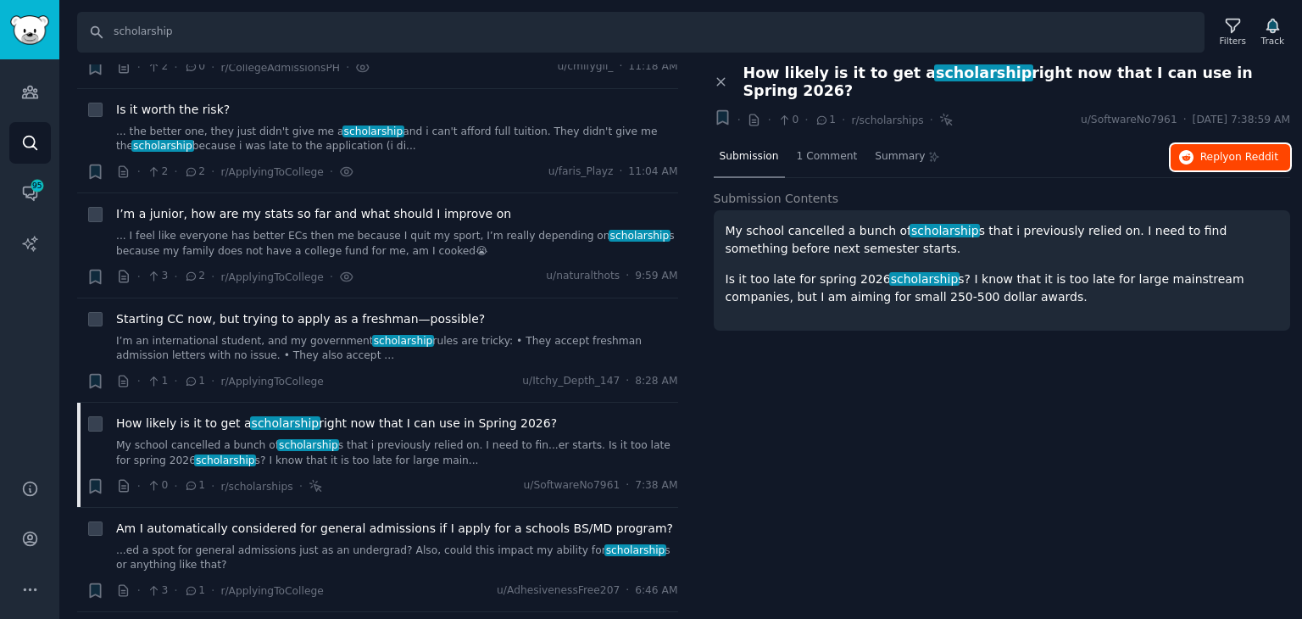
click at [1216, 150] on span "Reply on Reddit" at bounding box center [1239, 157] width 78 height 15
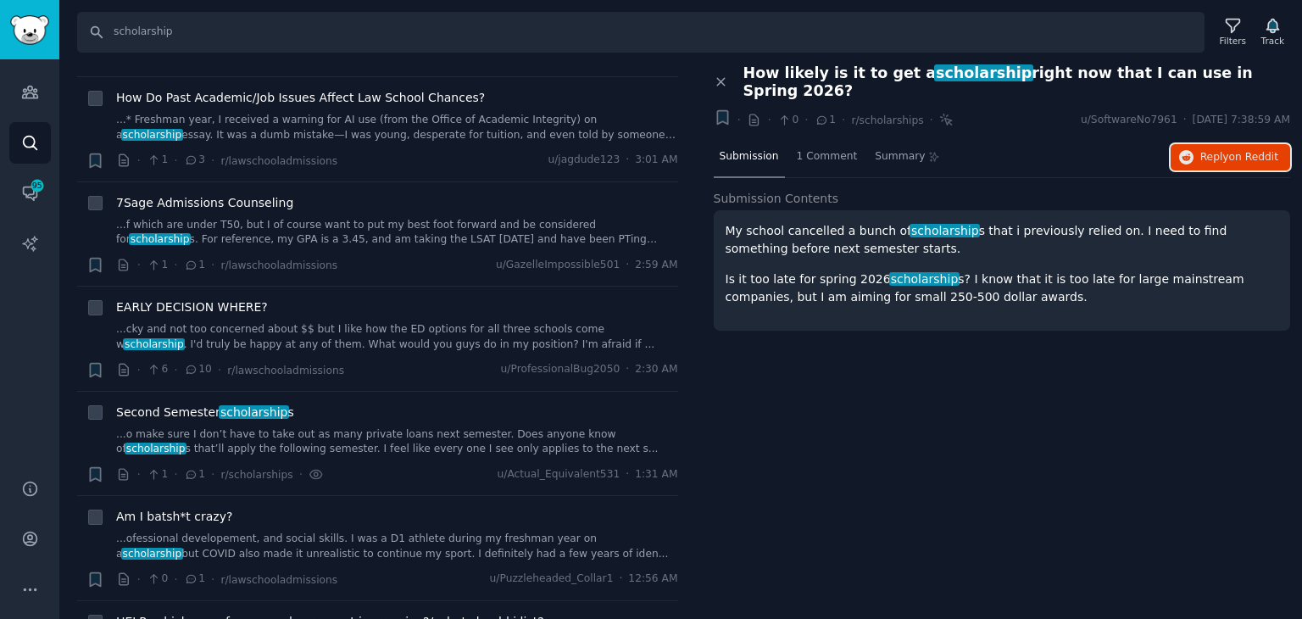
scroll to position [1610, 0]
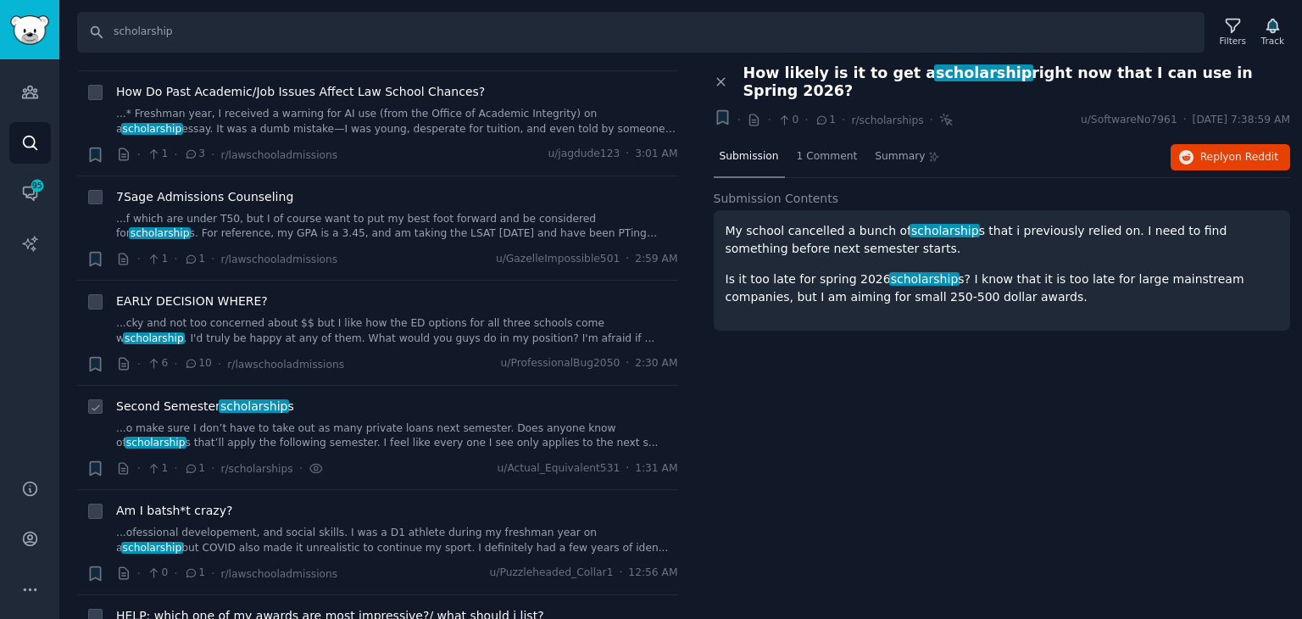
click at [395, 427] on link "...o make sure I don’t have to take out as many private loans next semester. Do…" at bounding box center [397, 436] width 562 height 30
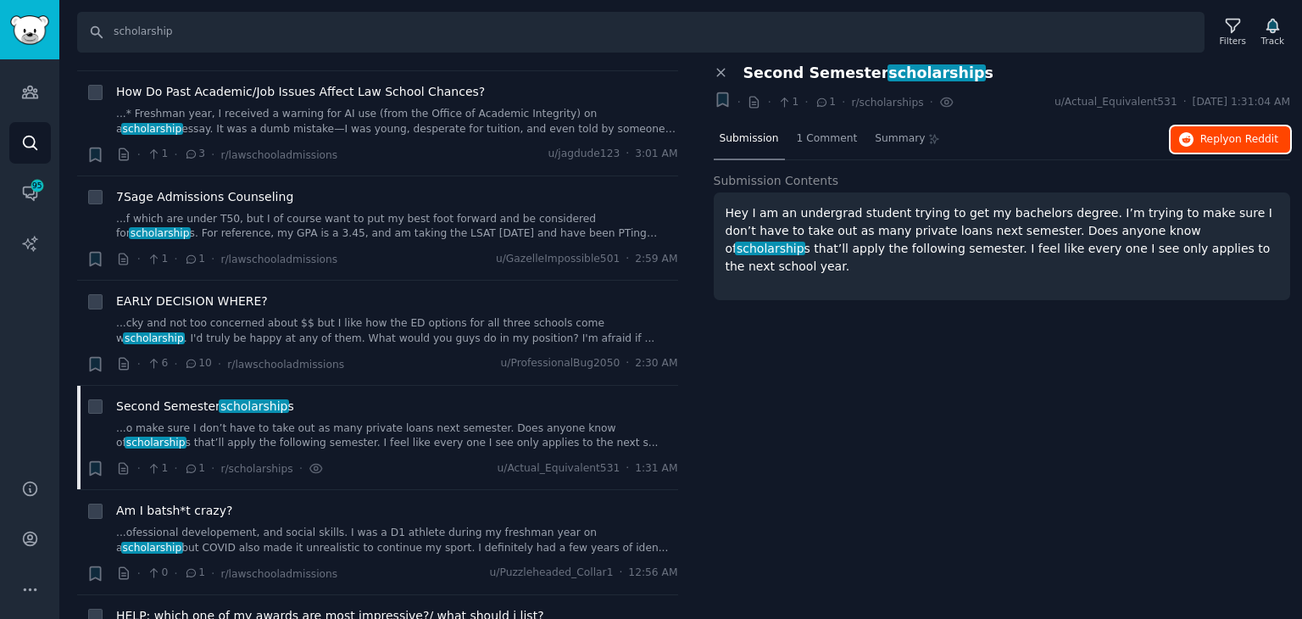
click at [1215, 145] on button "Reply on Reddit" at bounding box center [1231, 139] width 120 height 27
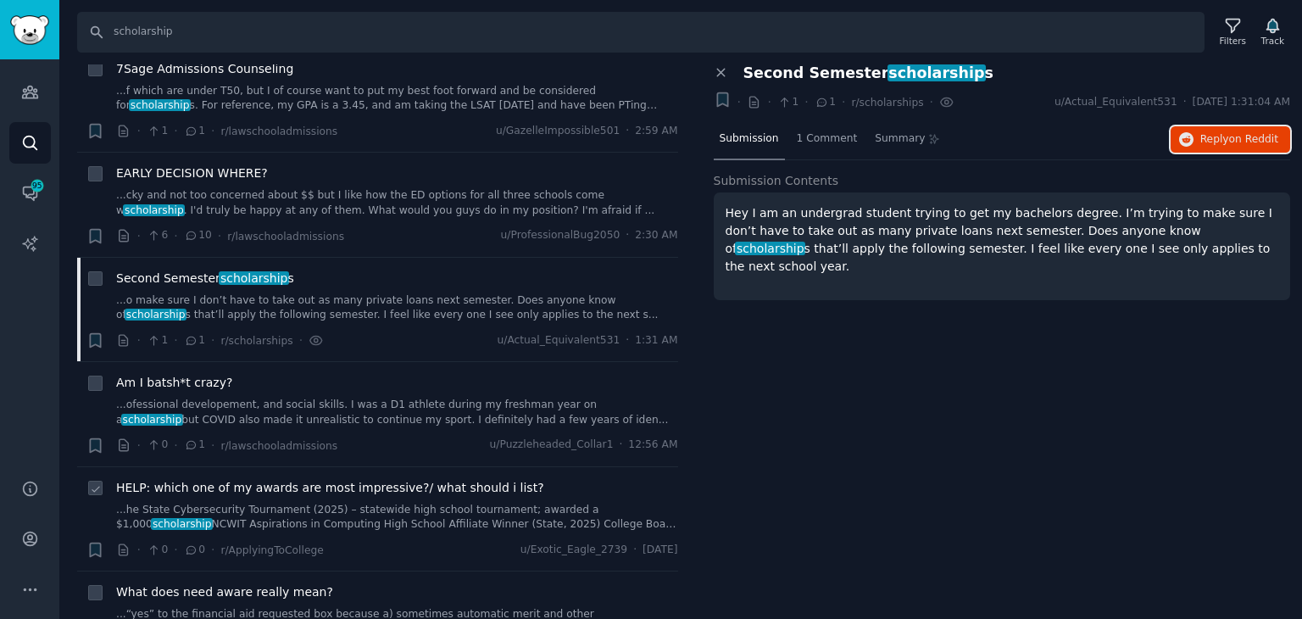
scroll to position [1865, 0]
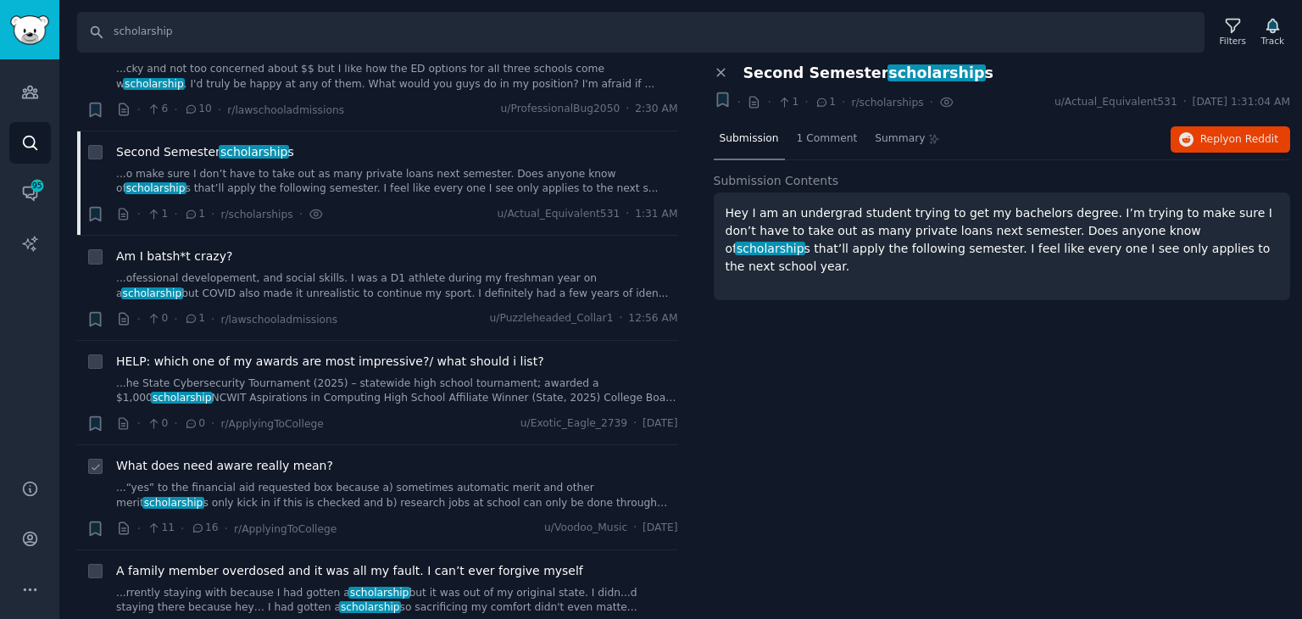
click at [454, 492] on link "...“yes” to the financial aid requested box because a) sometimes automatic meri…" at bounding box center [397, 496] width 562 height 30
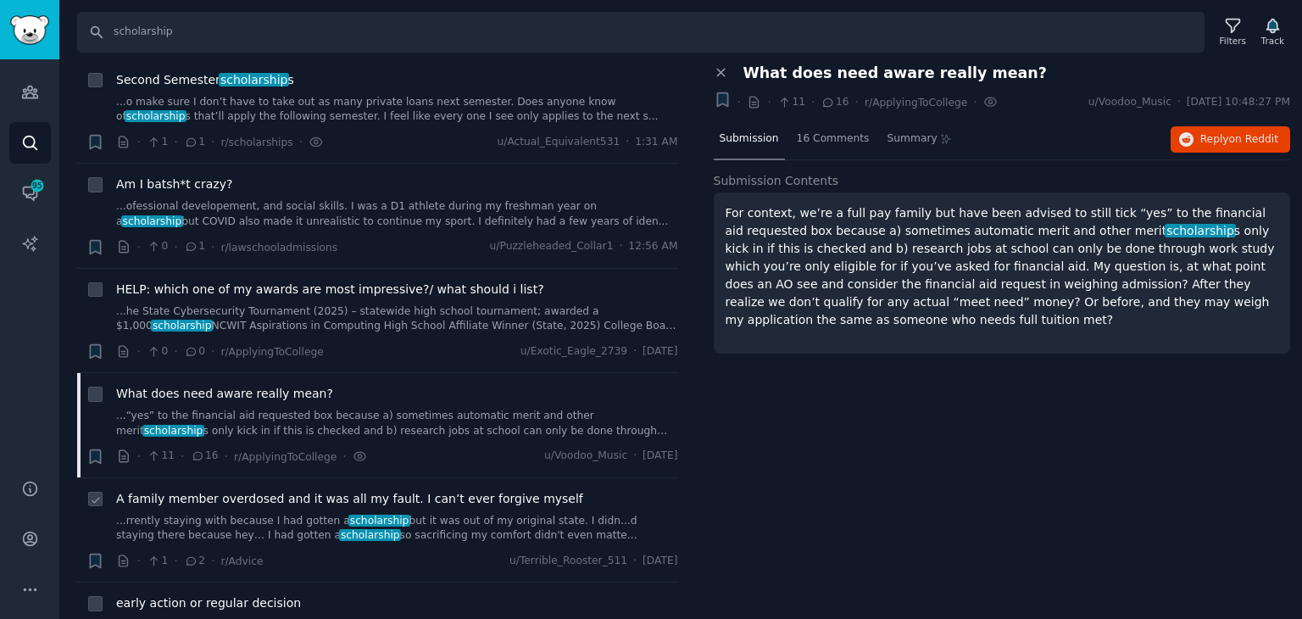
scroll to position [1949, 0]
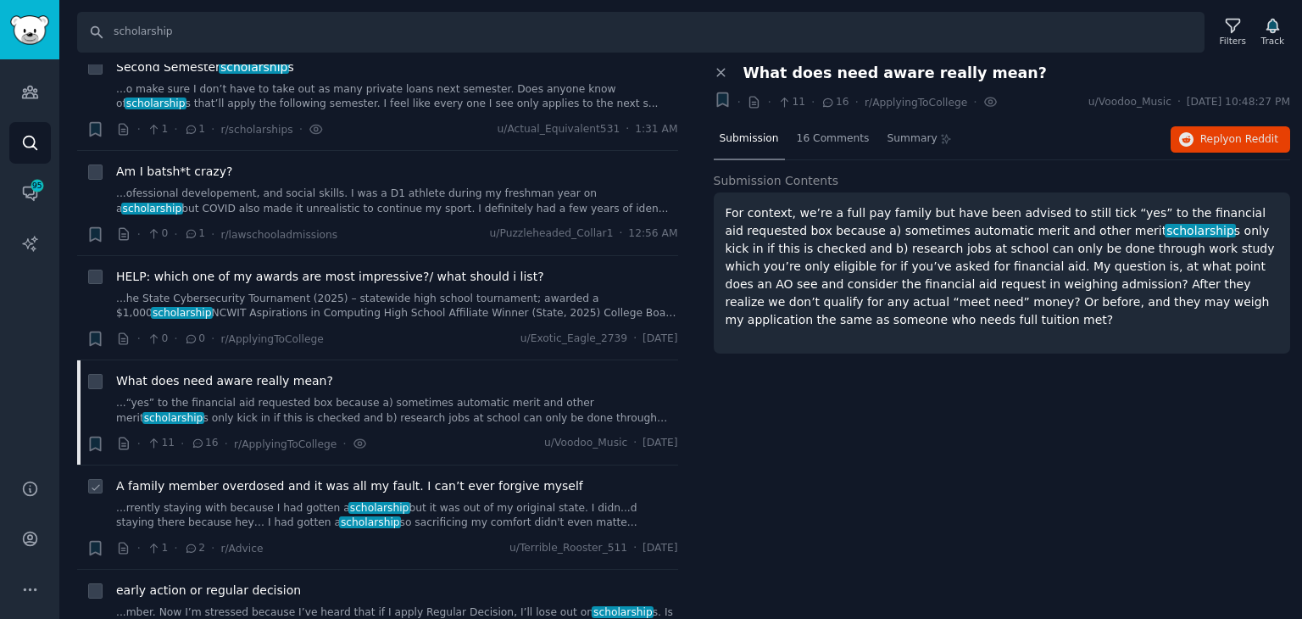
click at [348, 509] on span "scholarship" at bounding box center [379, 508] width 62 height 12
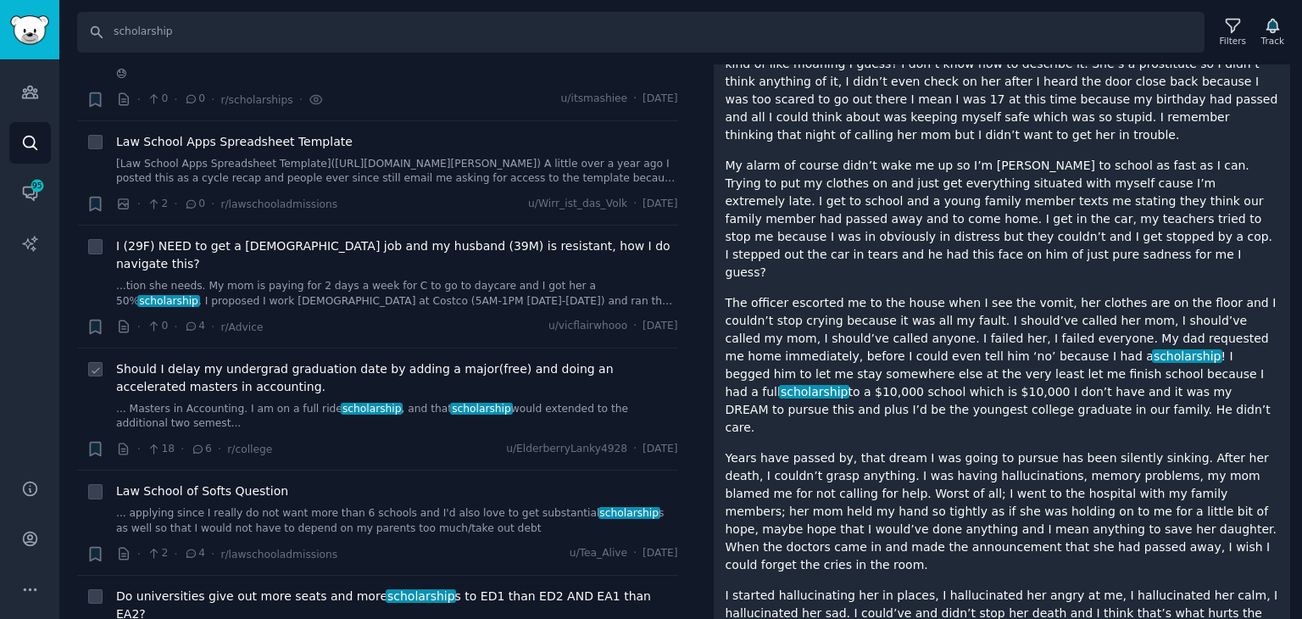
scroll to position [2797, 0]
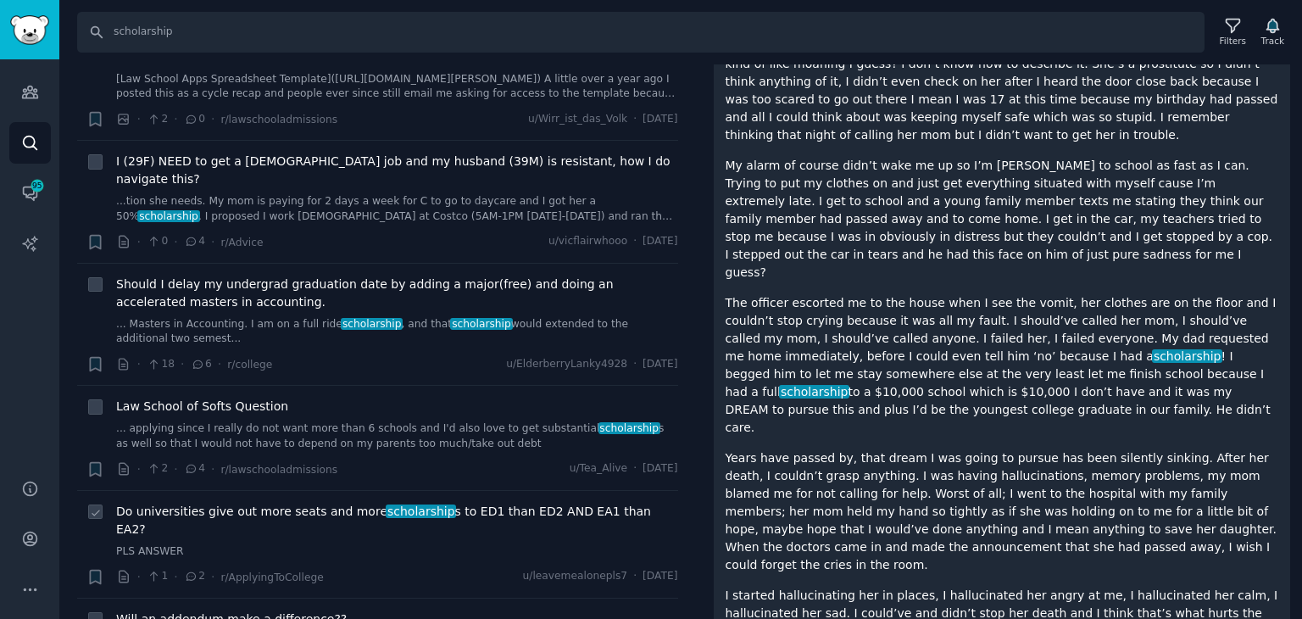
click at [372, 544] on link "PLS ANSWER" at bounding box center [397, 551] width 562 height 15
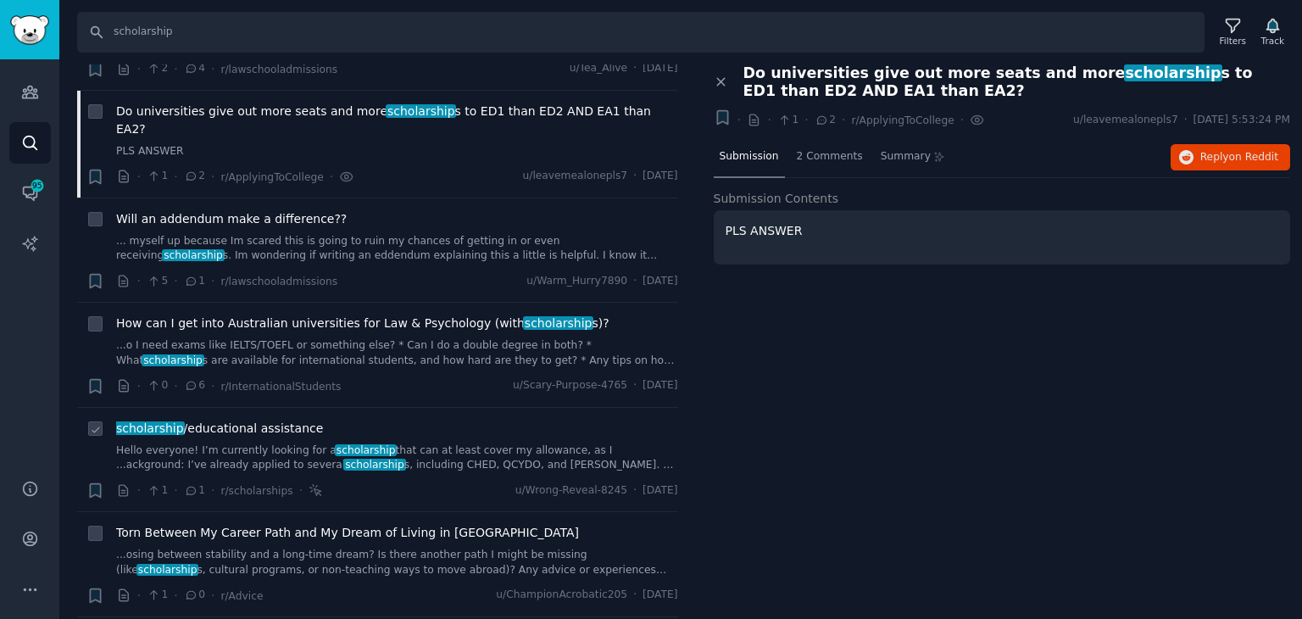
scroll to position [3221, 0]
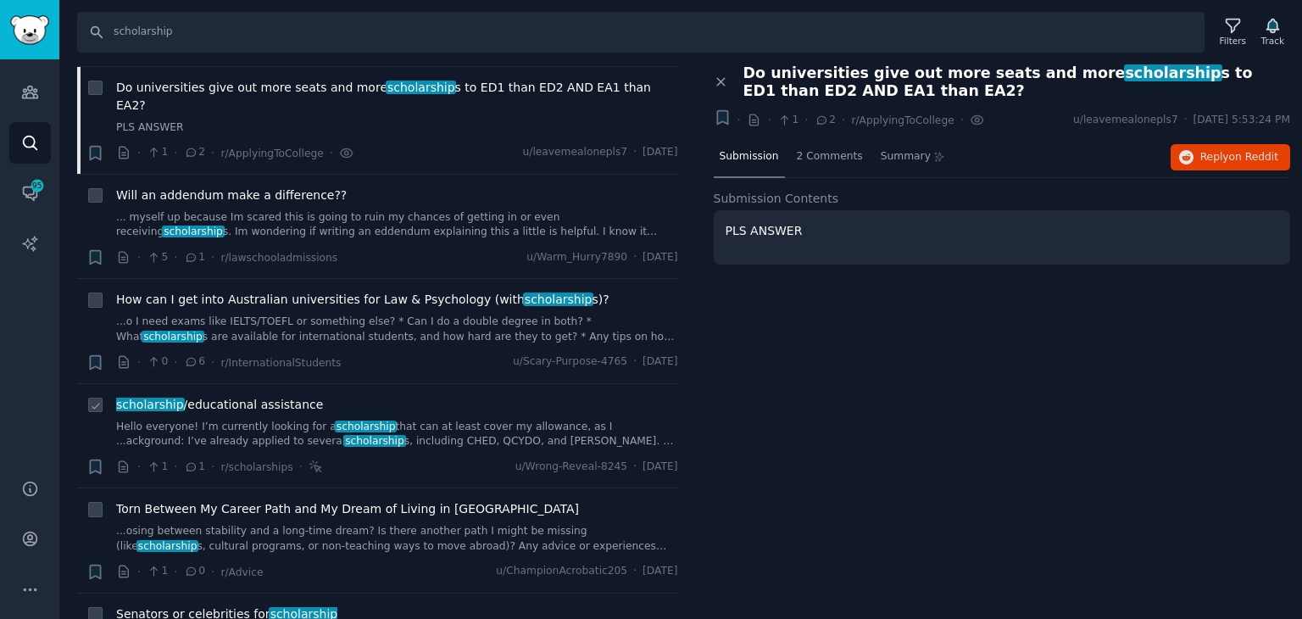
click at [409, 420] on link "Hello everyone! I’m currently looking for a scholarship that can at least cover…" at bounding box center [397, 435] width 562 height 30
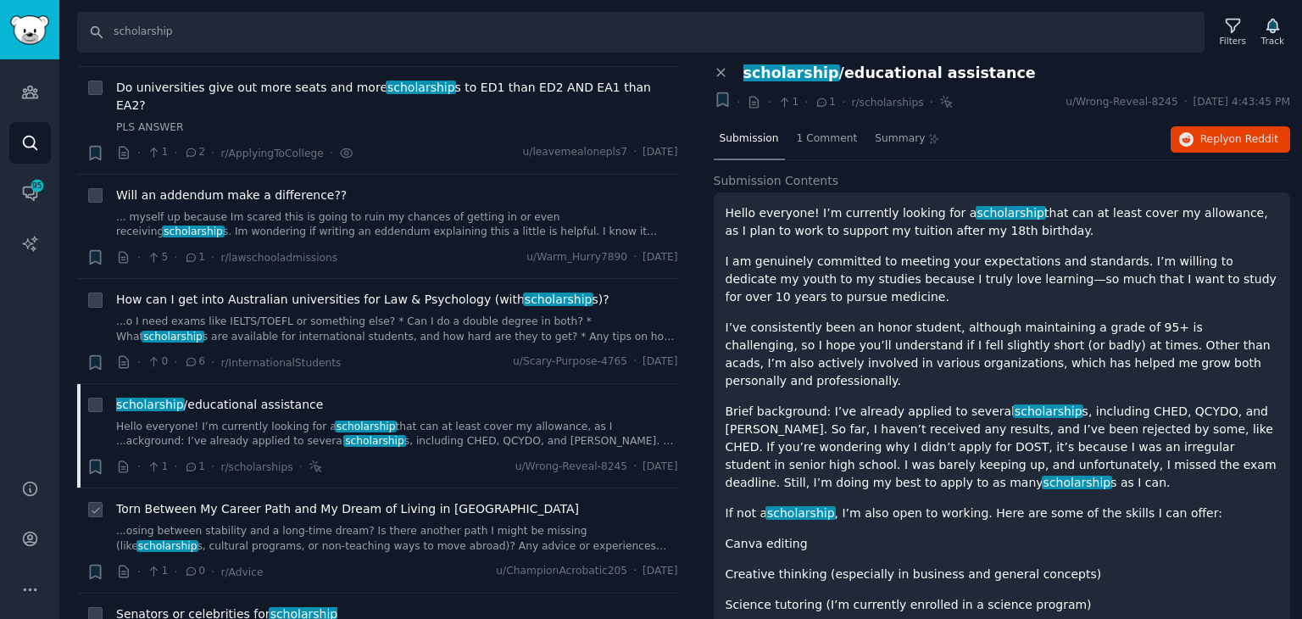
scroll to position [3390, 0]
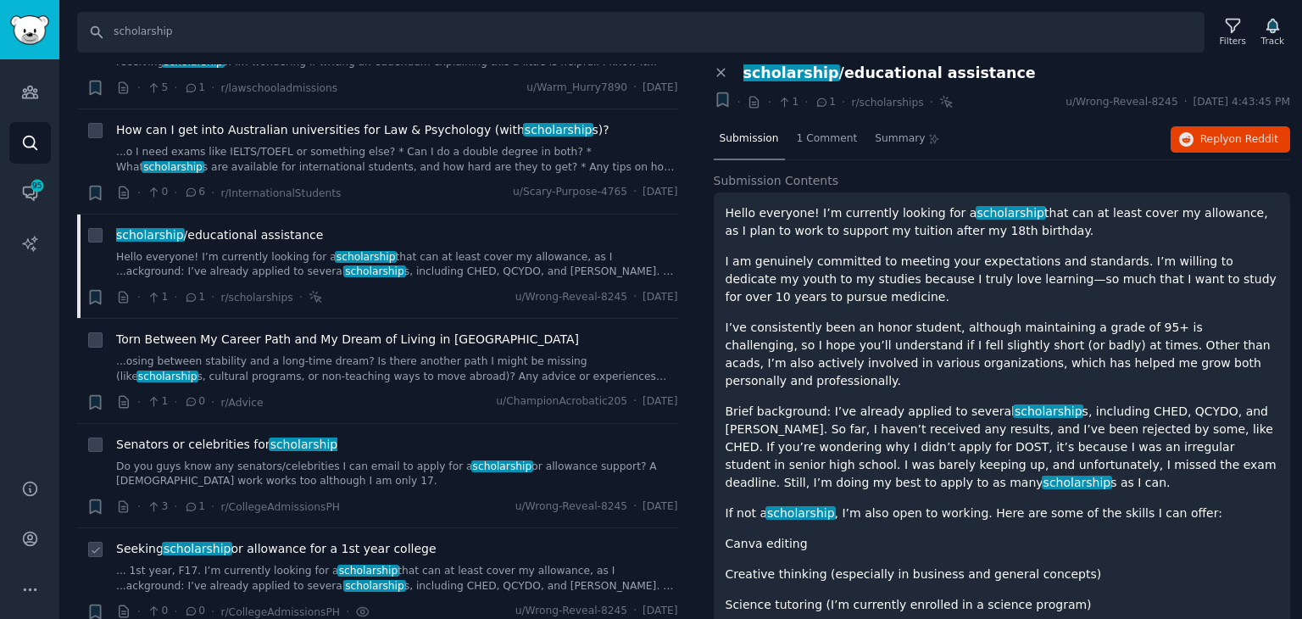
click at [425, 564] on link "... 1st year, F17. I’m currently looking for a scholarship that can at least co…" at bounding box center [397, 579] width 562 height 30
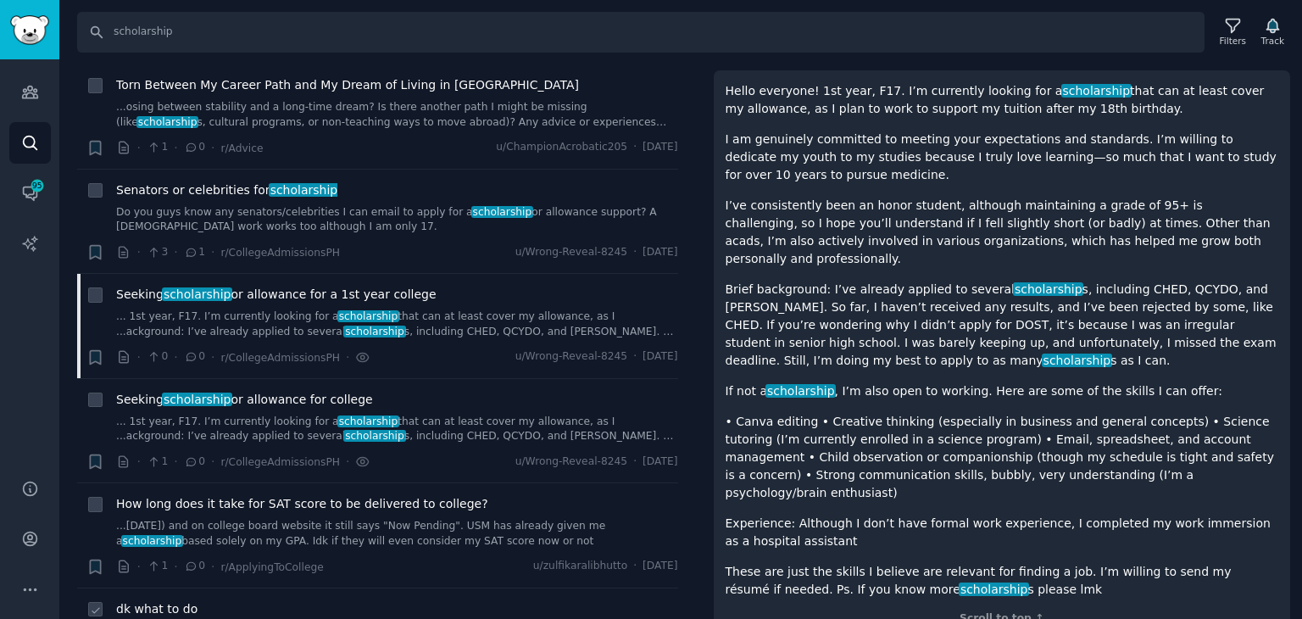
scroll to position [3814, 0]
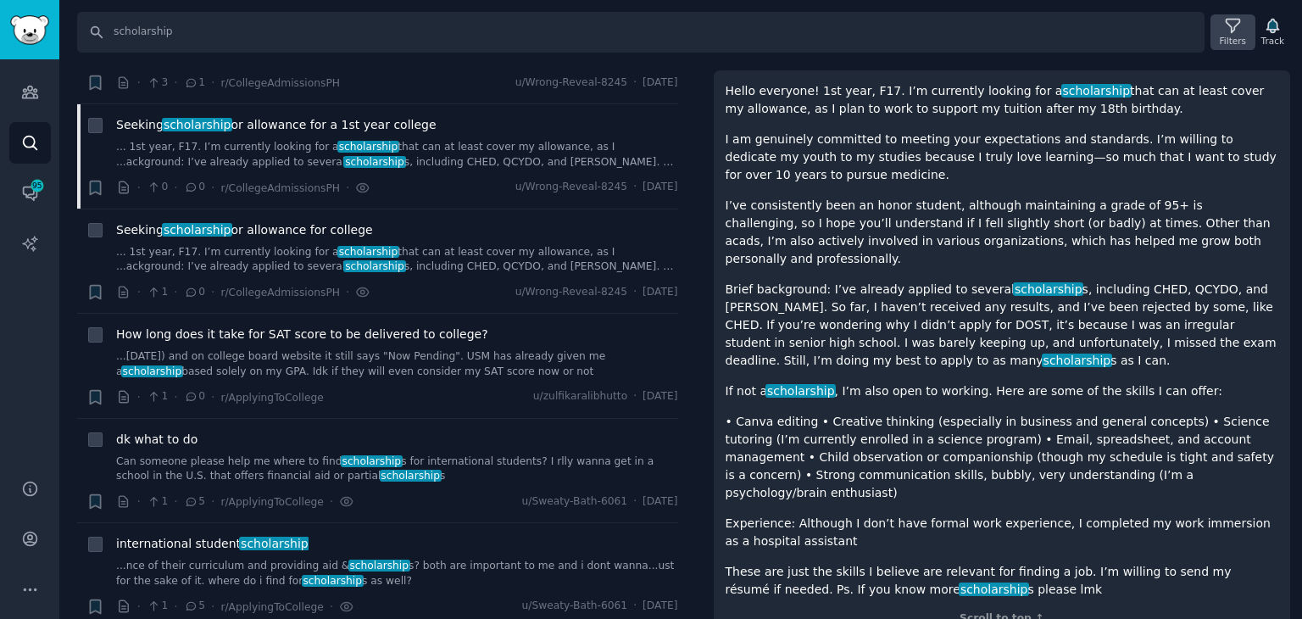
click at [1231, 42] on div "Filters" at bounding box center [1233, 41] width 26 height 12
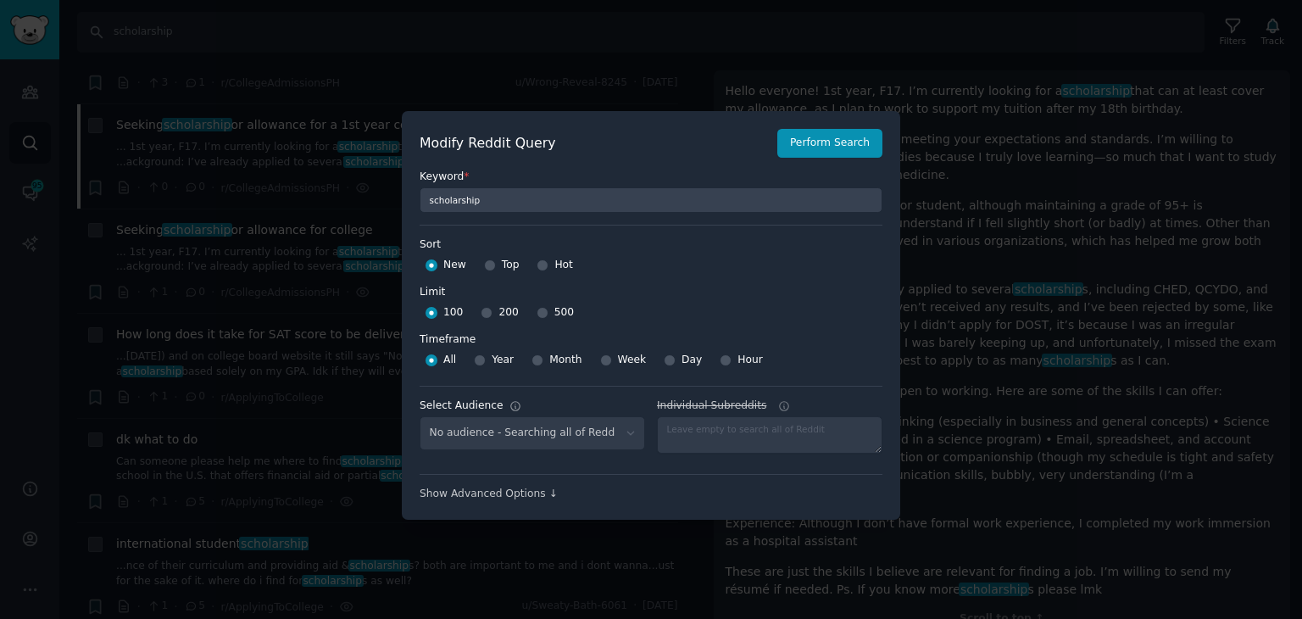
select select "e8ccb16e9e"
click at [478, 497] on div "Show Advanced Options ↓" at bounding box center [651, 494] width 463 height 15
